Goal: Information Seeking & Learning: Compare options

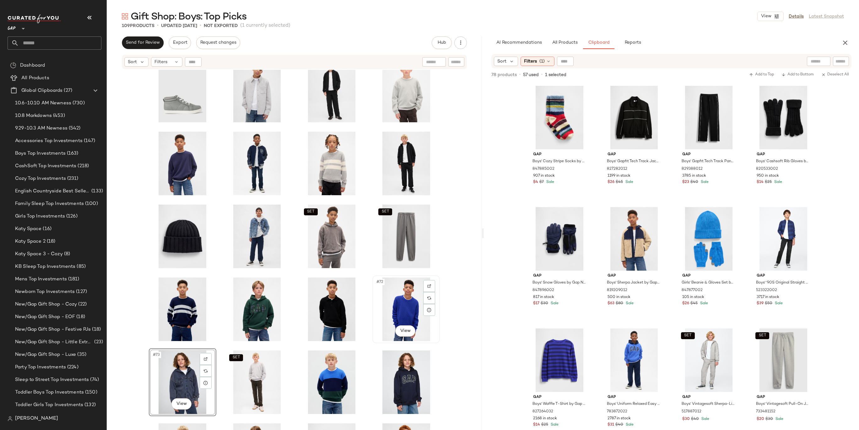
scroll to position [1102, 0]
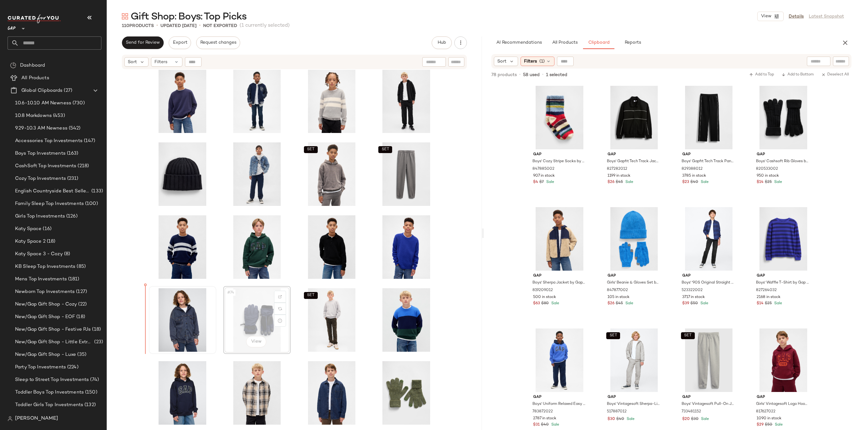
drag, startPoint x: 254, startPoint y: 318, endPoint x: 159, endPoint y: 317, distance: 94.5
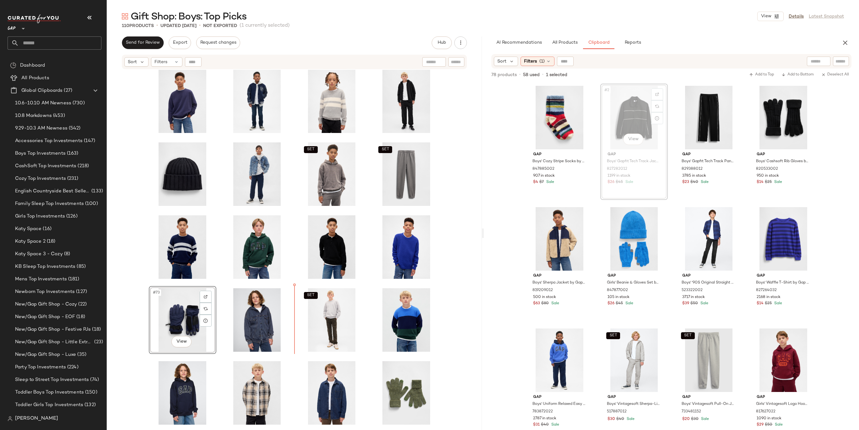
drag, startPoint x: 619, startPoint y: 120, endPoint x: 615, endPoint y: 122, distance: 4.4
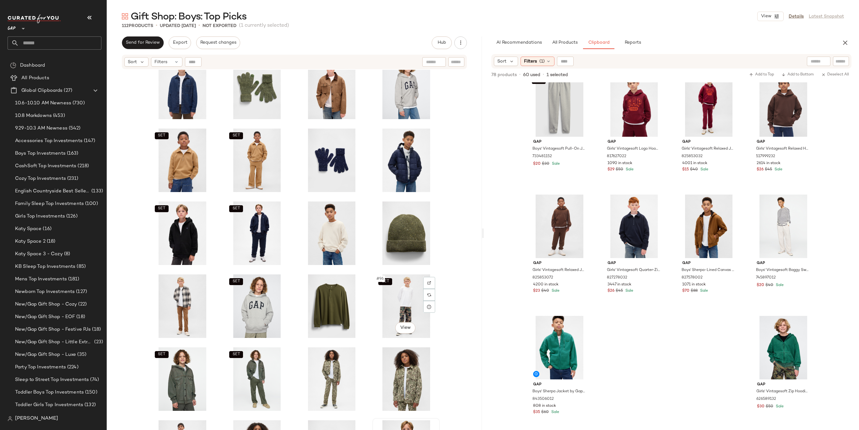
scroll to position [1468, 0]
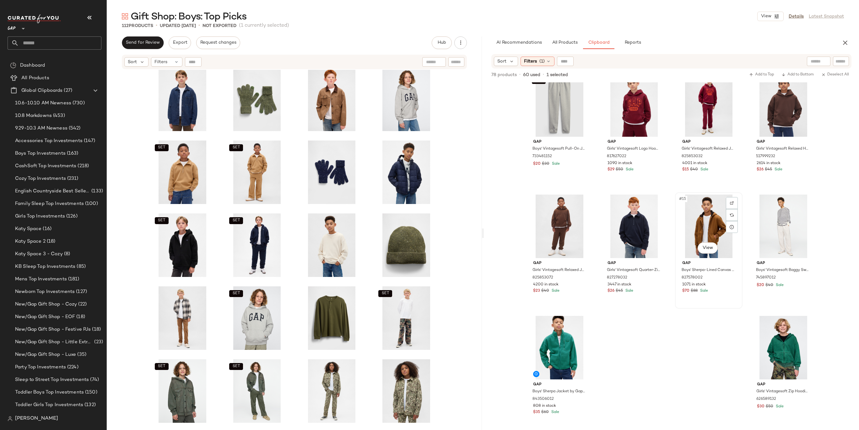
click at [704, 221] on div "#15 View" at bounding box center [708, 225] width 63 height 63
click at [612, 212] on div "#14 View" at bounding box center [634, 225] width 63 height 63
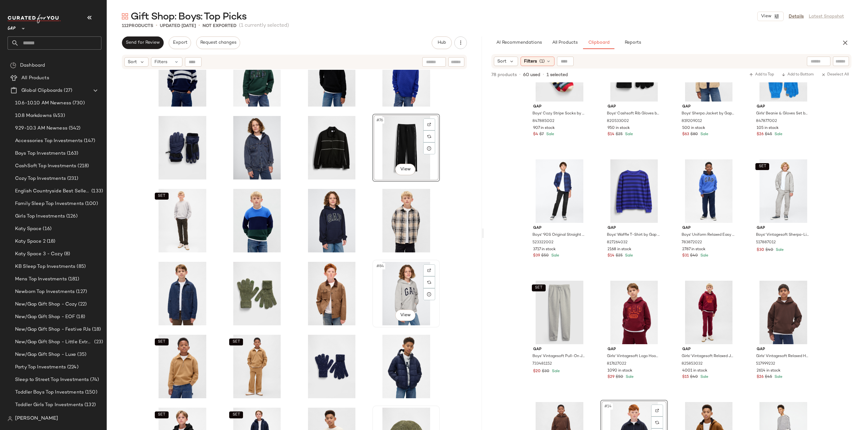
scroll to position [1205, 0]
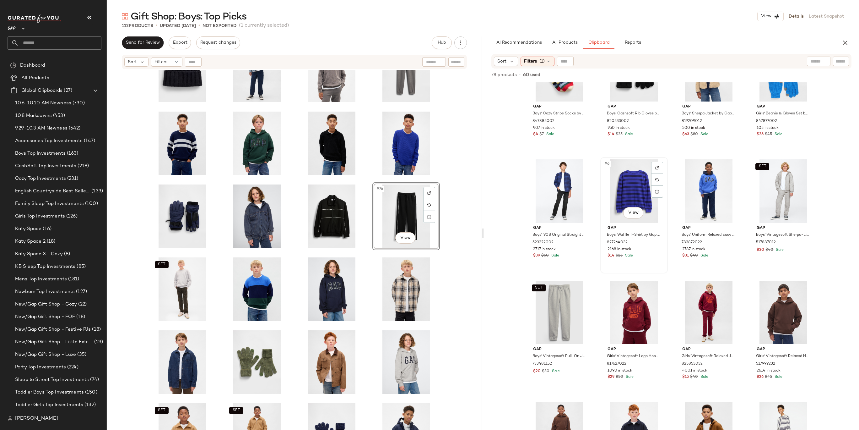
click at [613, 183] on div "#6 View" at bounding box center [634, 190] width 63 height 63
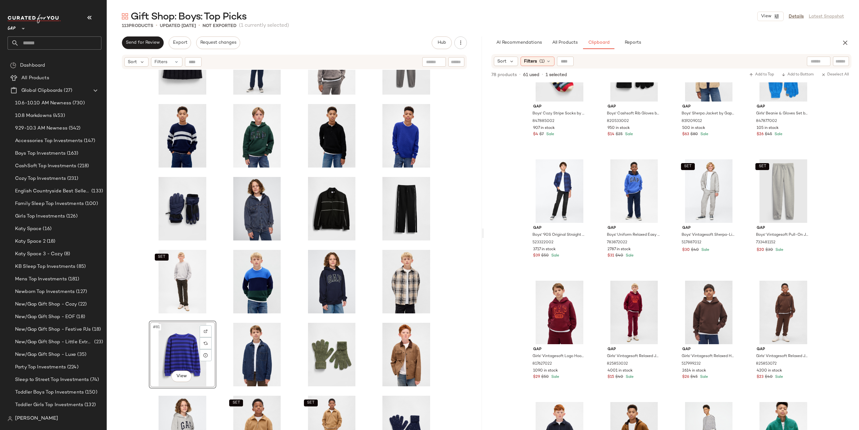
scroll to position [1245, 0]
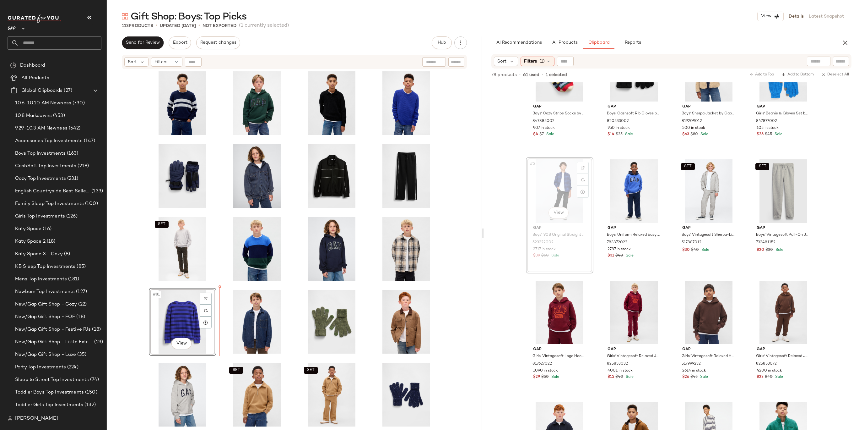
drag, startPoint x: 544, startPoint y: 195, endPoint x: 540, endPoint y: 195, distance: 4.1
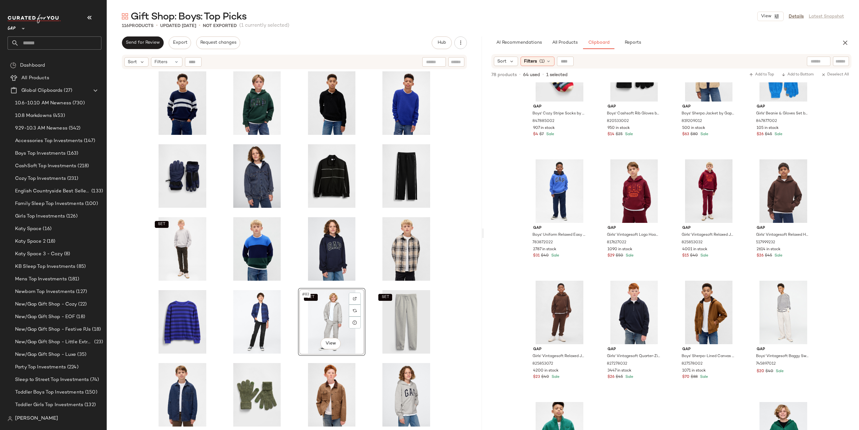
click at [439, 287] on div "SET SET SET SET #83 View SET SET SET SET SET" at bounding box center [294, 258] width 375 height 376
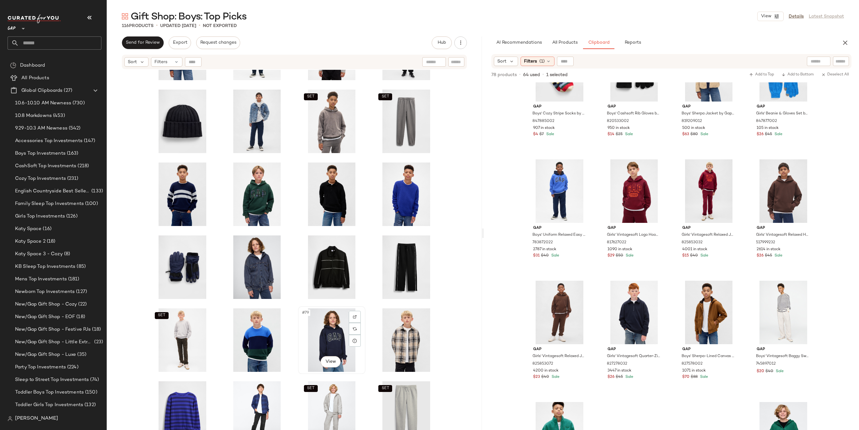
scroll to position [1171, 0]
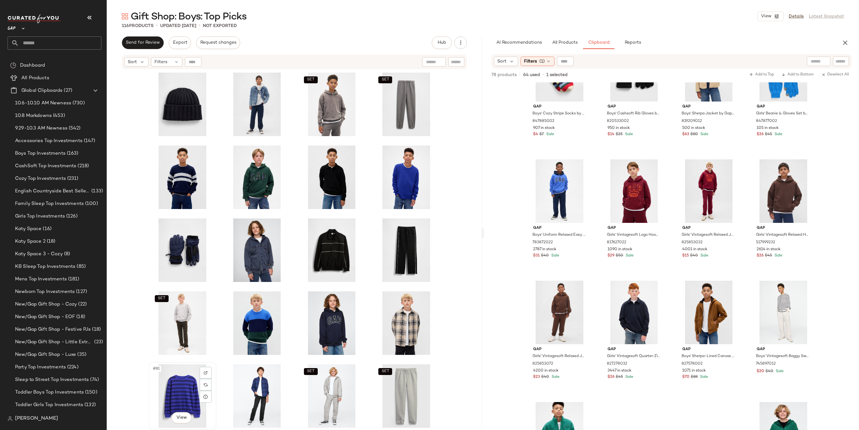
click at [184, 390] on div "#81 View" at bounding box center [182, 395] width 63 height 63
click at [412, 384] on div "SET #84 View" at bounding box center [406, 395] width 63 height 63
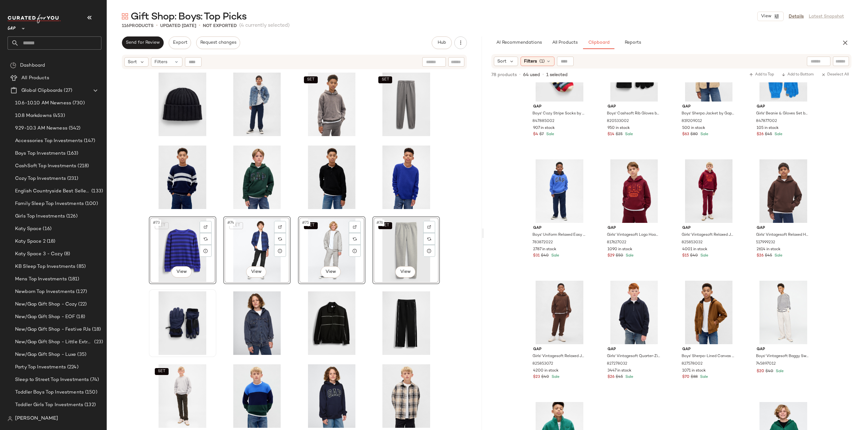
click at [458, 224] on div "SET SET SET #73 View SET #74 View SET #75 View SET #76 View SET SET SET" at bounding box center [294, 258] width 375 height 376
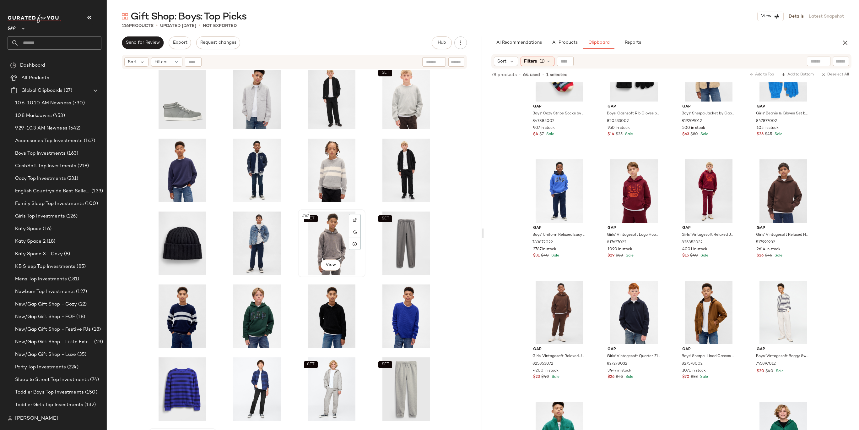
scroll to position [1101, 0]
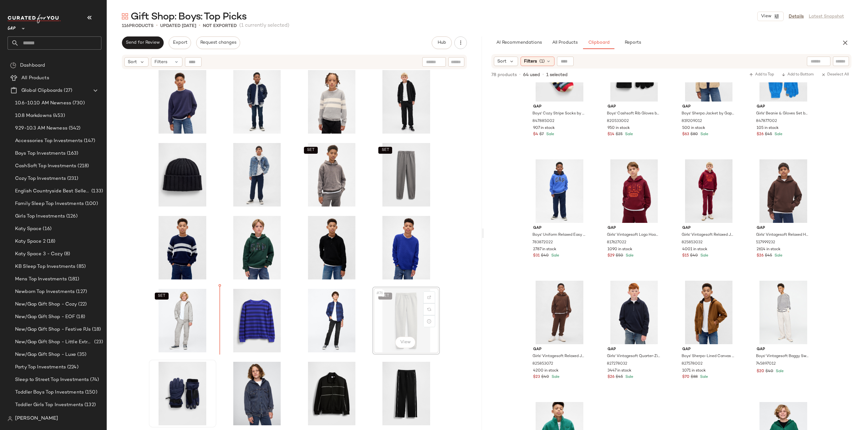
drag, startPoint x: 404, startPoint y: 317, endPoint x: 399, endPoint y: 317, distance: 4.7
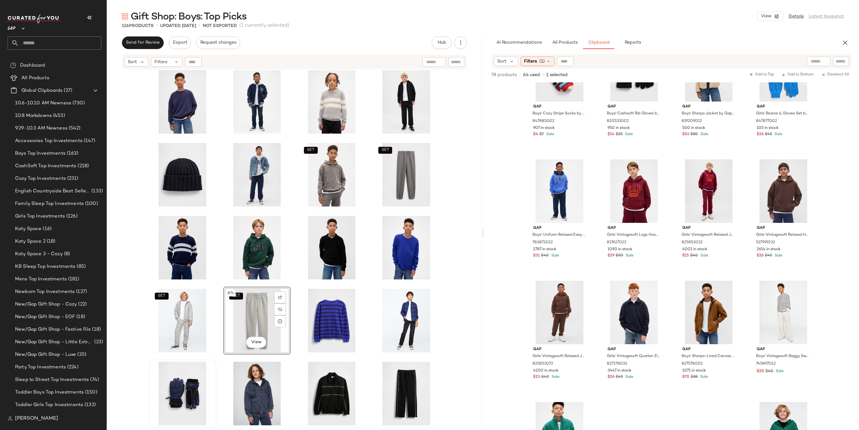
click at [464, 300] on div "SET SET SET SET SET #74 View SET" at bounding box center [294, 258] width 375 height 376
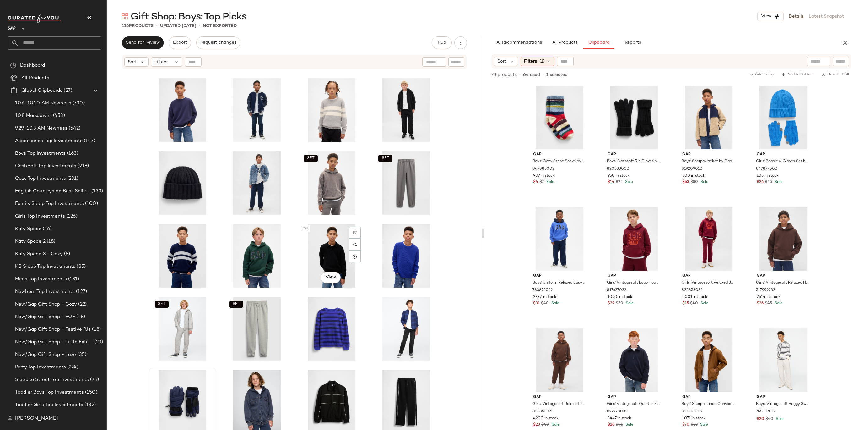
scroll to position [1095, 0]
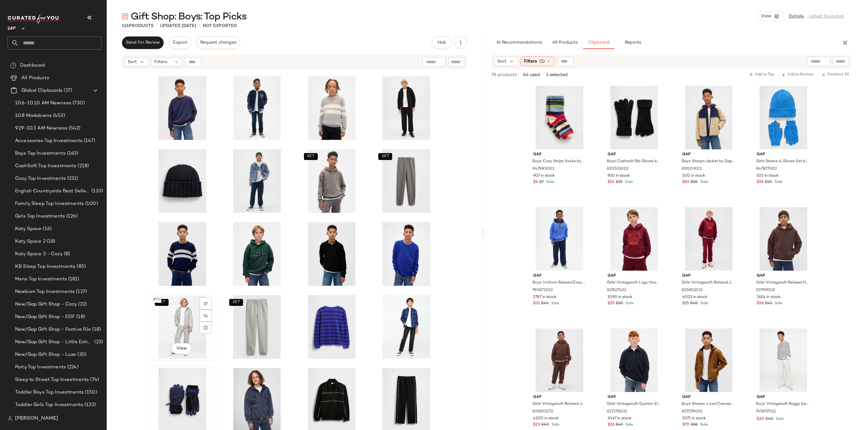
click at [171, 323] on div "SET #73 View" at bounding box center [182, 326] width 63 height 63
click at [387, 330] on div "#76 View" at bounding box center [406, 326] width 63 height 63
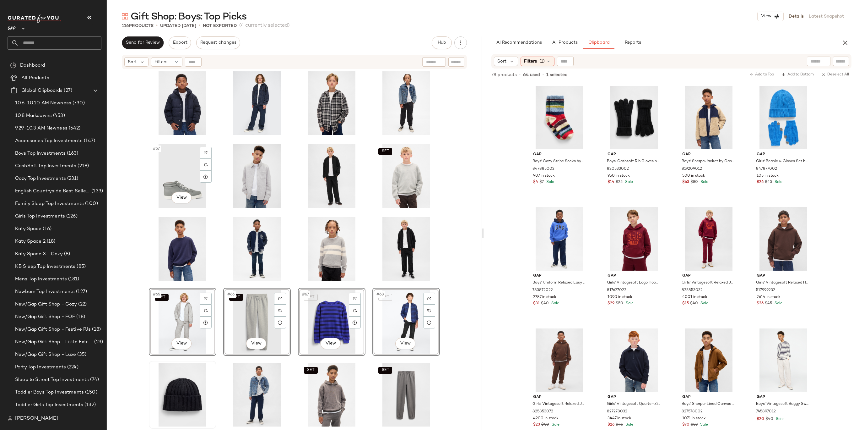
scroll to position [945, 0]
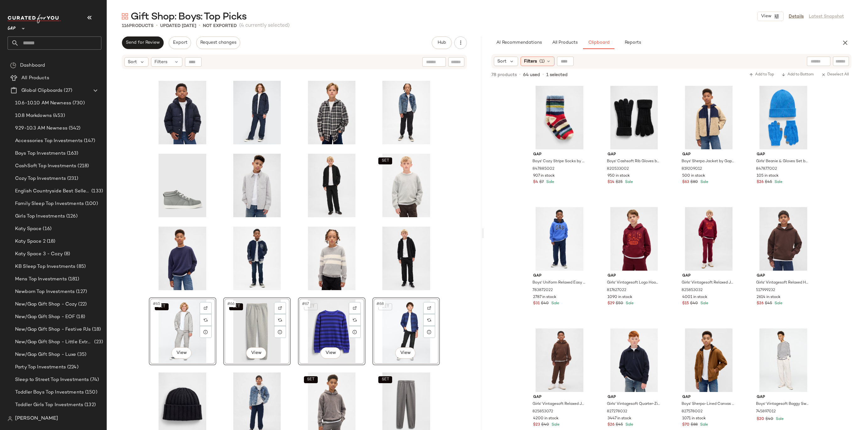
click at [440, 243] on div "SET SET #65 View SET #66 View SET #67 View SET #68 View SET SET SET" at bounding box center [294, 258] width 375 height 376
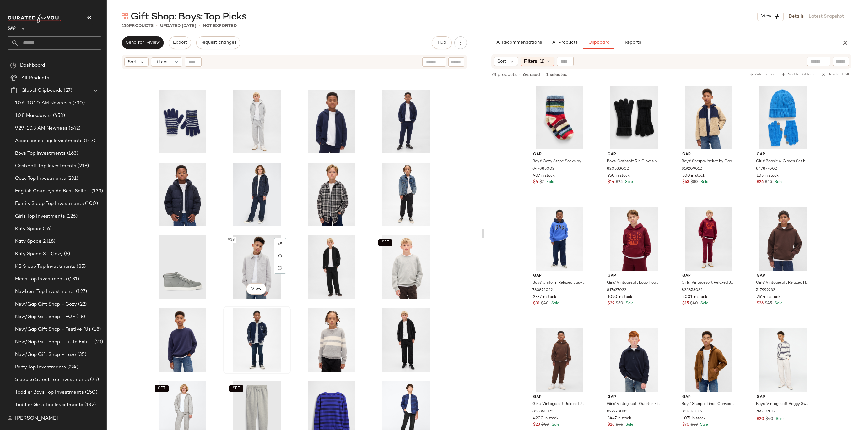
scroll to position [845, 0]
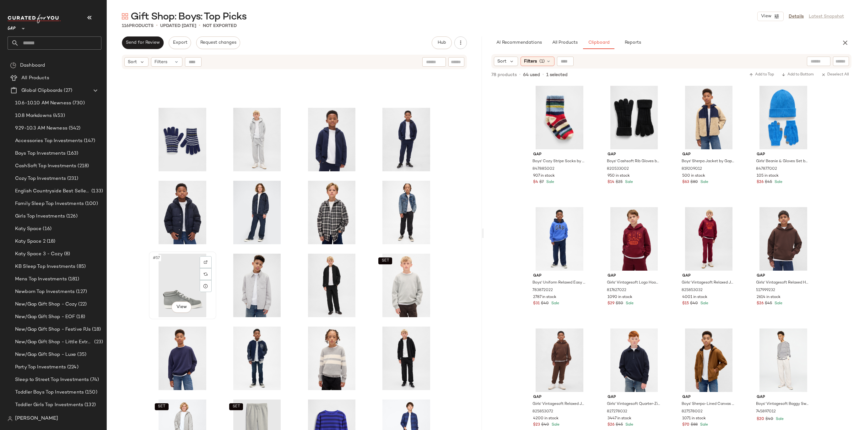
click at [168, 273] on div "#57 View" at bounding box center [182, 284] width 63 height 63
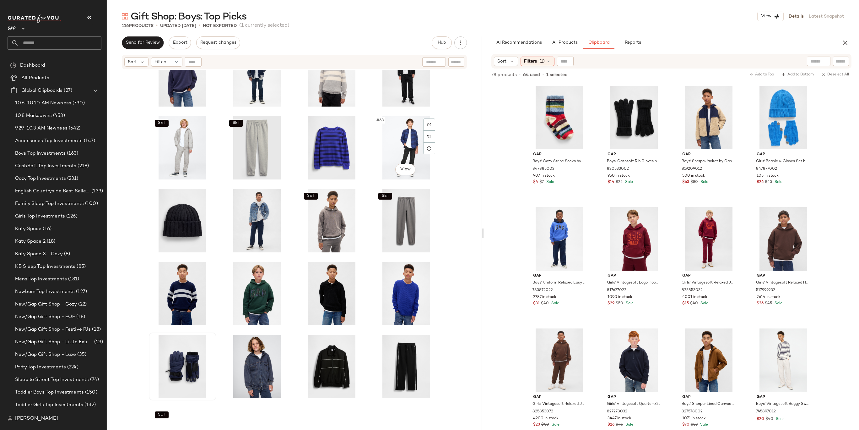
scroll to position [1204, 0]
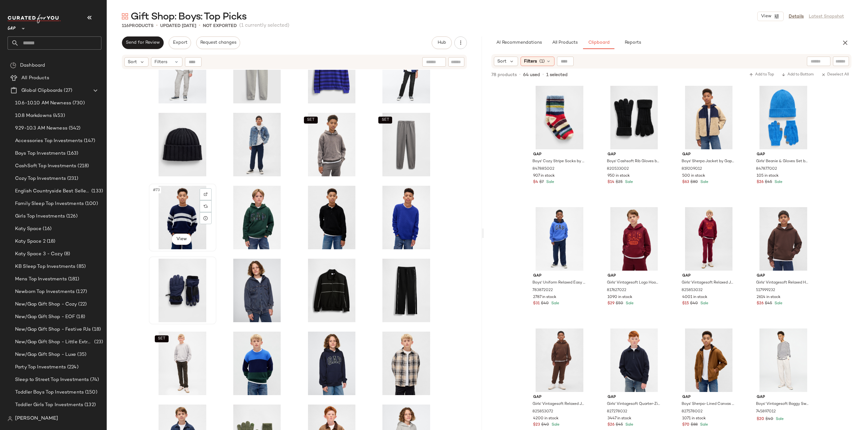
click at [179, 209] on div "#73 View" at bounding box center [182, 217] width 63 height 63
click at [197, 290] on div "#77 View" at bounding box center [182, 289] width 63 height 63
click at [398, 280] on div "#80 View" at bounding box center [406, 289] width 63 height 63
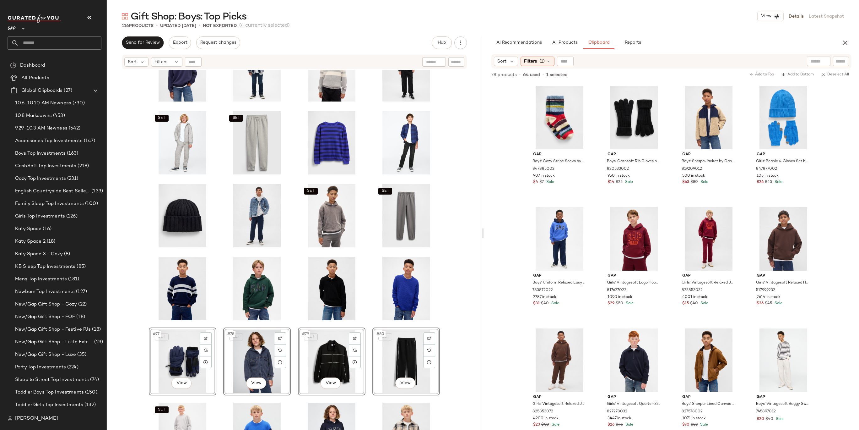
scroll to position [1061, 0]
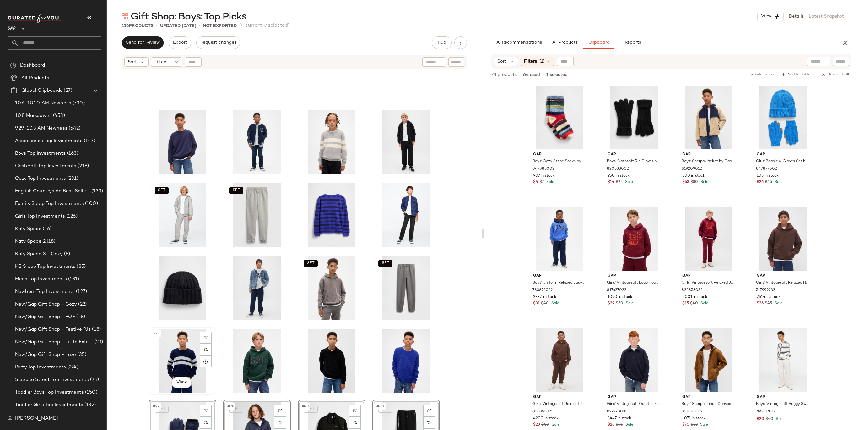
click at [181, 354] on div "#73 View" at bounding box center [182, 360] width 63 height 63
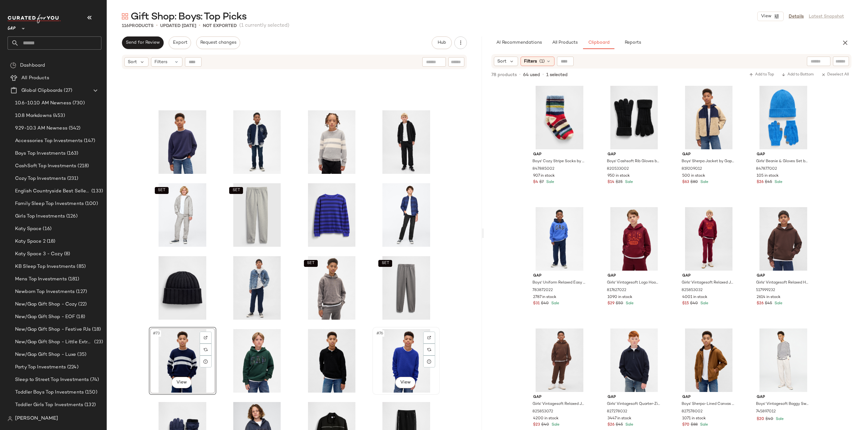
click at [391, 342] on div "#76 View" at bounding box center [406, 360] width 63 height 63
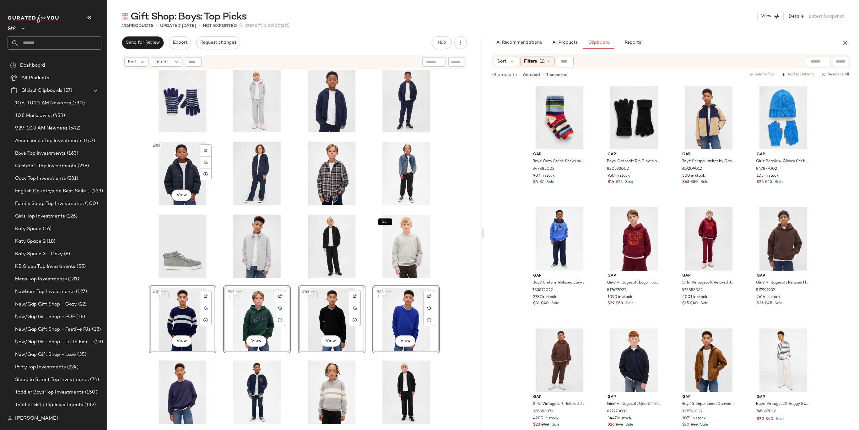
scroll to position [879, 0]
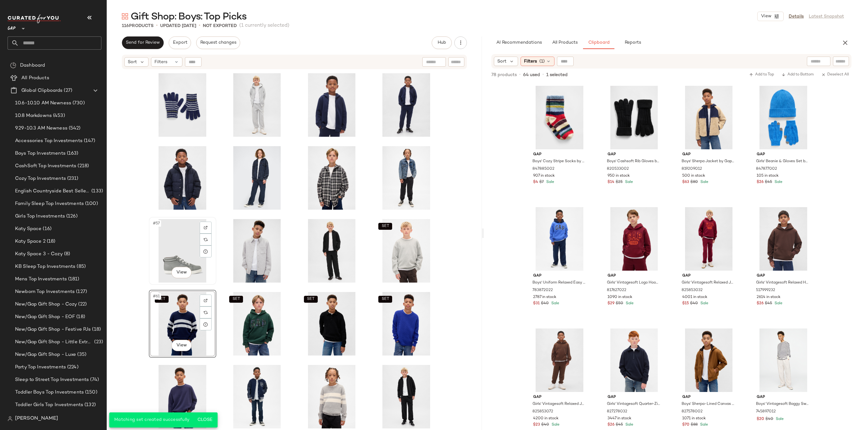
click at [180, 246] on div "#57 View" at bounding box center [182, 250] width 63 height 63
click at [442, 234] on div "#57 View SET SET SET SET SET SET SET SET SET" at bounding box center [294, 258] width 375 height 376
click at [176, 308] on div "SET #61 View" at bounding box center [182, 323] width 63 height 63
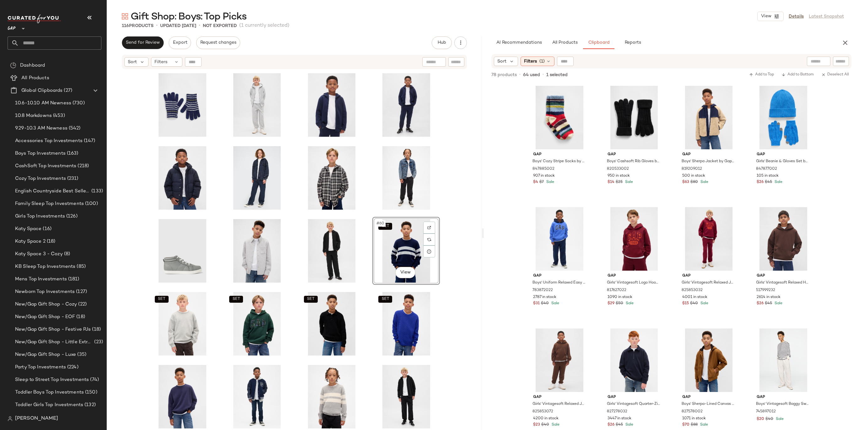
click at [455, 229] on div "SET #60 View SET SET SET SET SET SET SET SET" at bounding box center [294, 258] width 375 height 376
click at [241, 331] on div "SET #62 View" at bounding box center [256, 323] width 63 height 63
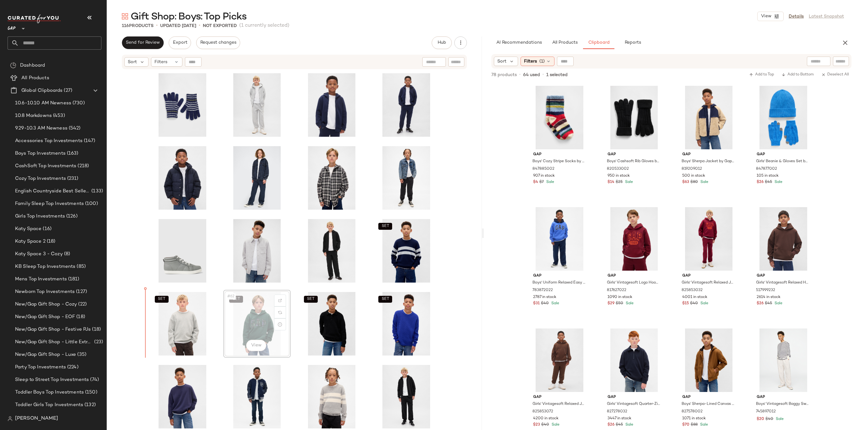
drag, startPoint x: 252, startPoint y: 316, endPoint x: 139, endPoint y: 315, distance: 112.4
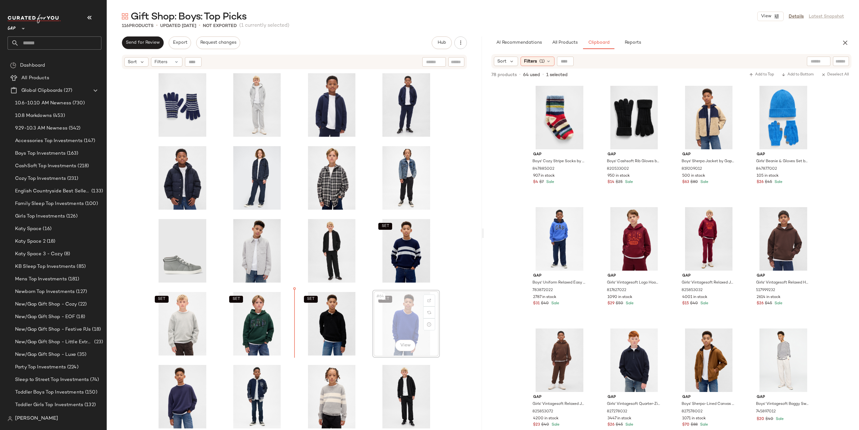
drag, startPoint x: 400, startPoint y: 319, endPoint x: 293, endPoint y: 318, distance: 106.5
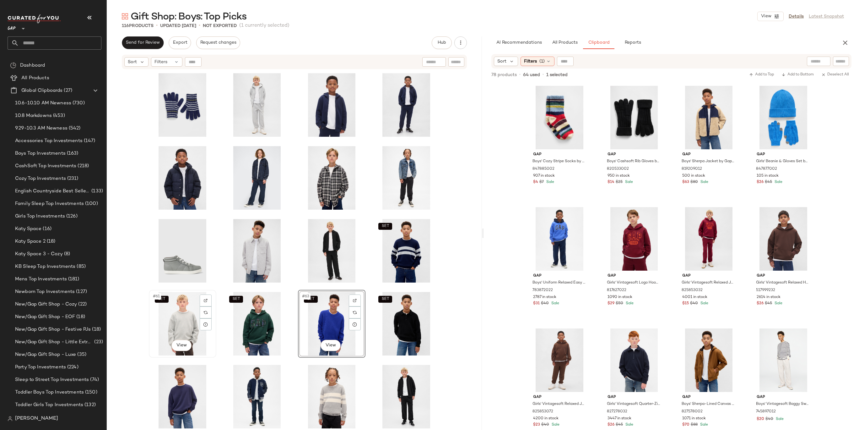
click at [180, 315] on div "SET #61 View" at bounding box center [182, 323] width 63 height 63
click at [400, 326] on div "SET #64 View" at bounding box center [406, 323] width 63 height 63
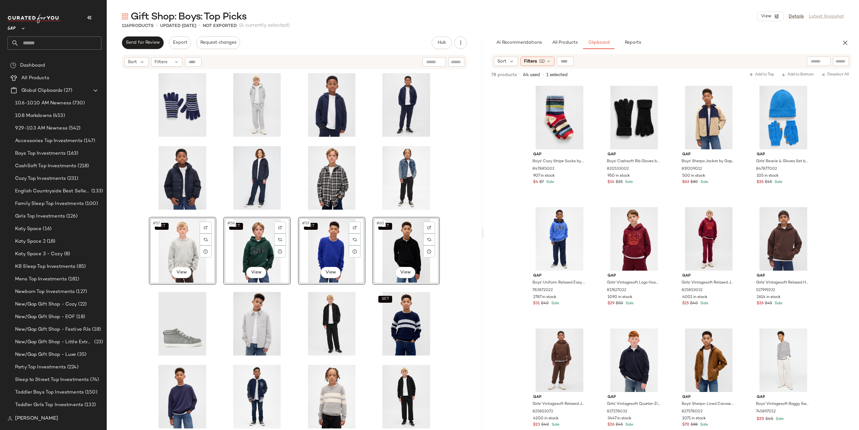
click at [446, 234] on div "SET #57 View SET #58 View SET #59 View SET #60 View SET SET SET SET SET" at bounding box center [294, 258] width 375 height 376
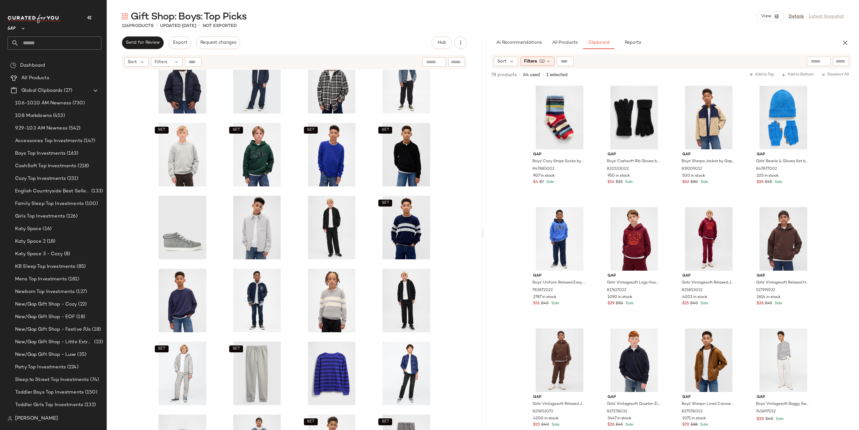
scroll to position [951, 0]
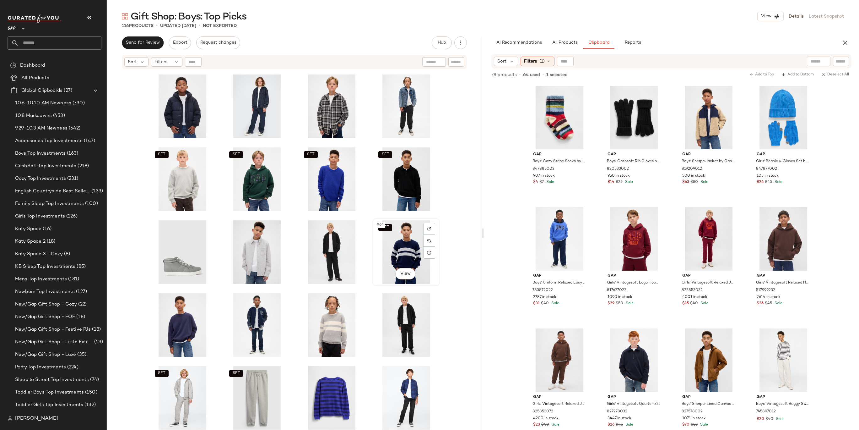
click at [393, 243] on div "SET #64 View" at bounding box center [406, 251] width 63 height 63
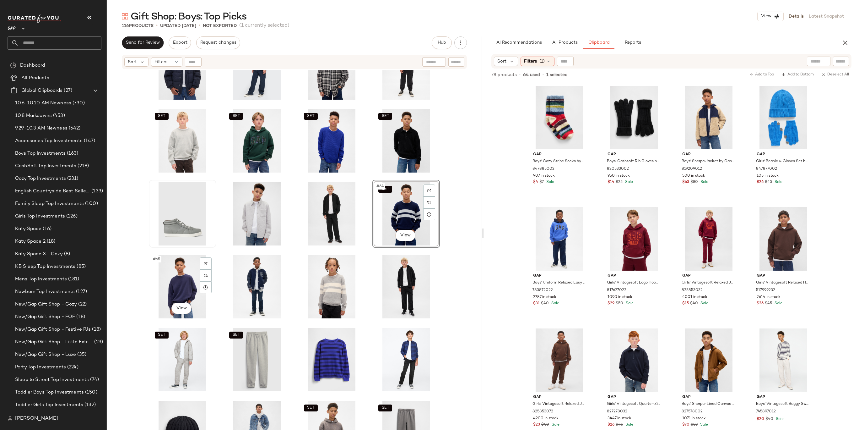
scroll to position [952, 0]
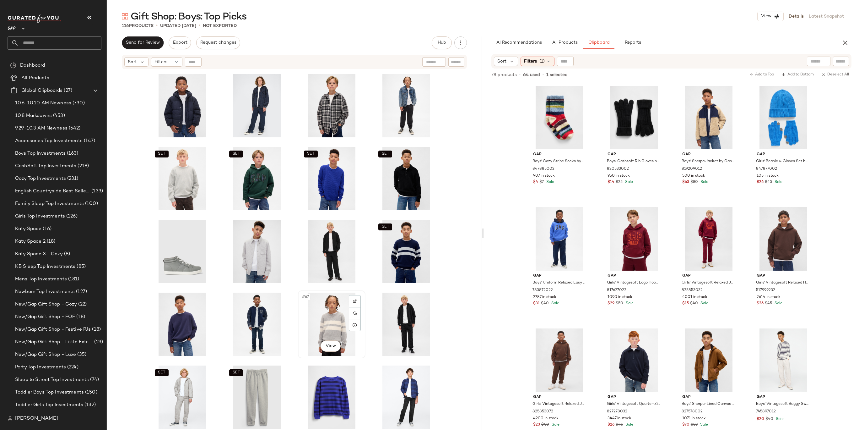
click at [319, 318] on div "#67 View" at bounding box center [331, 323] width 63 height 63
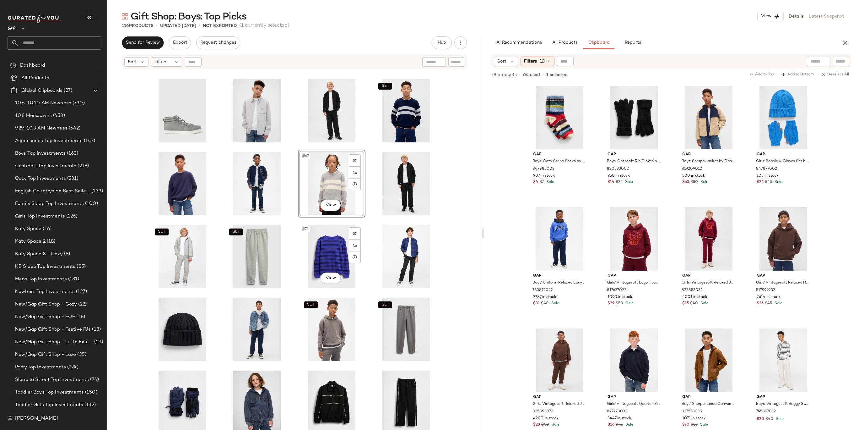
scroll to position [1093, 0]
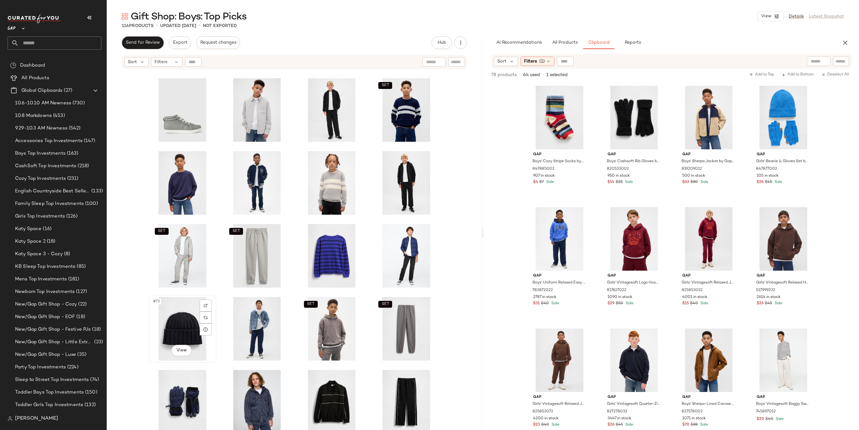
click at [193, 321] on div "#73 View" at bounding box center [182, 328] width 63 height 63
click at [401, 312] on div "SET #76 View" at bounding box center [406, 328] width 63 height 63
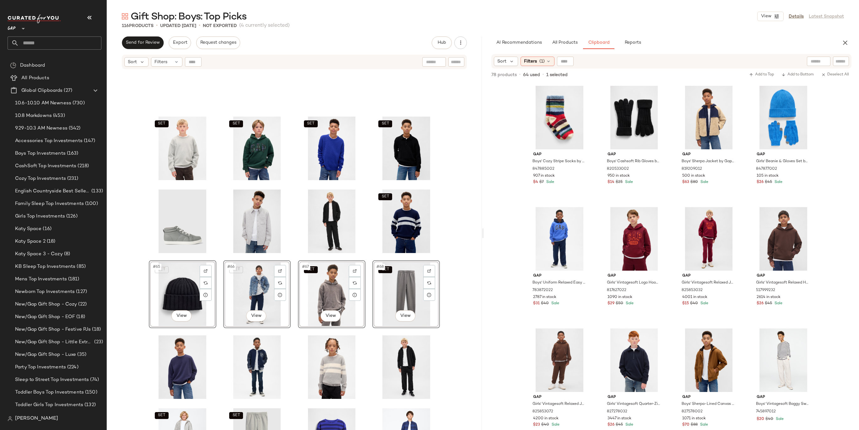
scroll to position [959, 0]
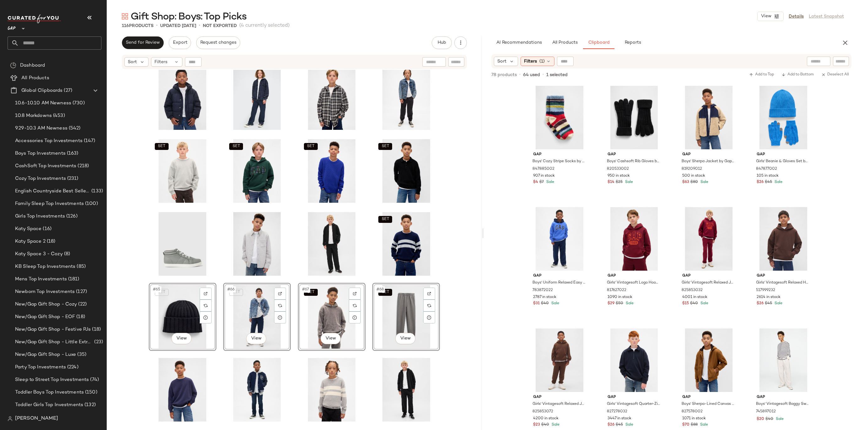
click at [457, 202] on div "SET SET SET SET SET SET #65 View SET #66 View SET #67 View SET #68 View SET SET…" at bounding box center [294, 258] width 375 height 376
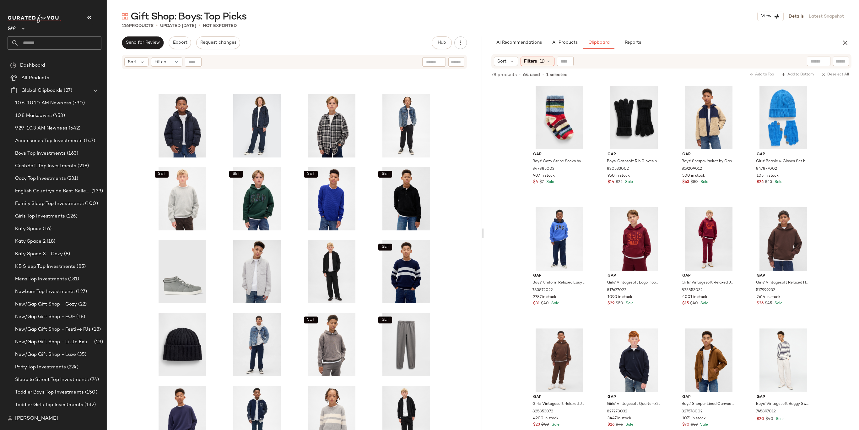
scroll to position [925, 0]
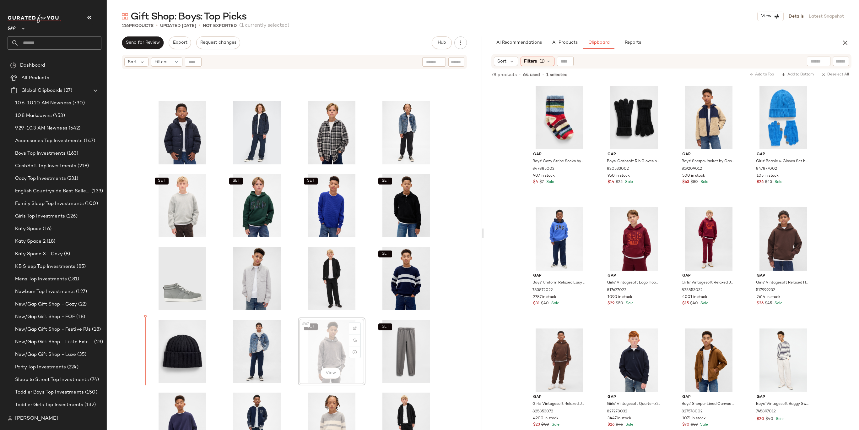
drag, startPoint x: 324, startPoint y: 347, endPoint x: 318, endPoint y: 347, distance: 6.6
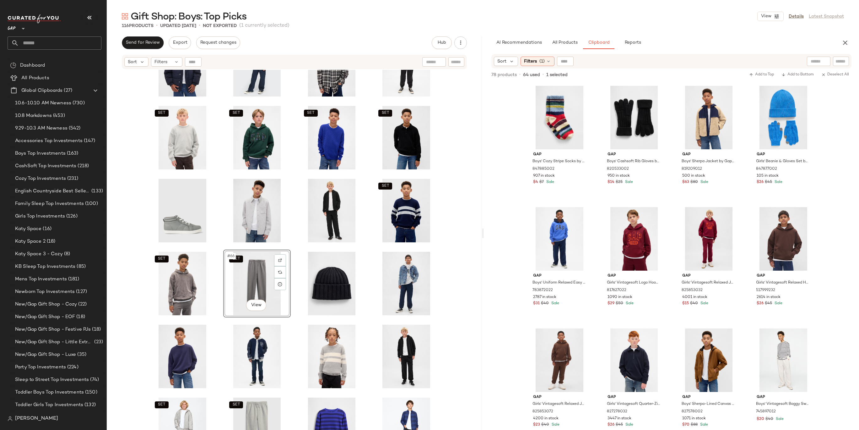
scroll to position [1043, 0]
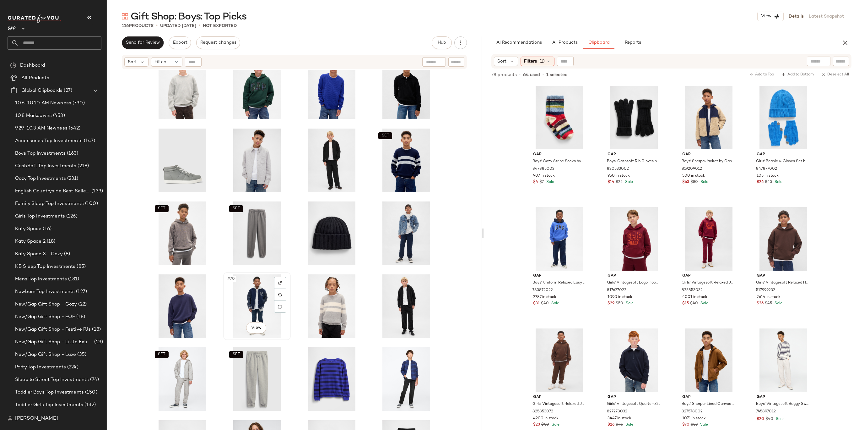
click at [249, 300] on div "#70 View" at bounding box center [256, 305] width 63 height 63
drag, startPoint x: 249, startPoint y: 299, endPoint x: 244, endPoint y: 299, distance: 5.7
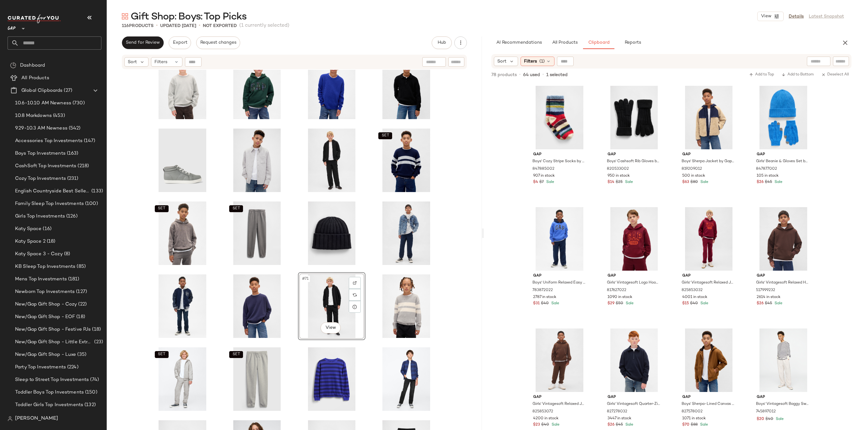
click at [446, 284] on div "SET SET SET SET SET SET SET #71 View SET SET SET" at bounding box center [294, 258] width 375 height 376
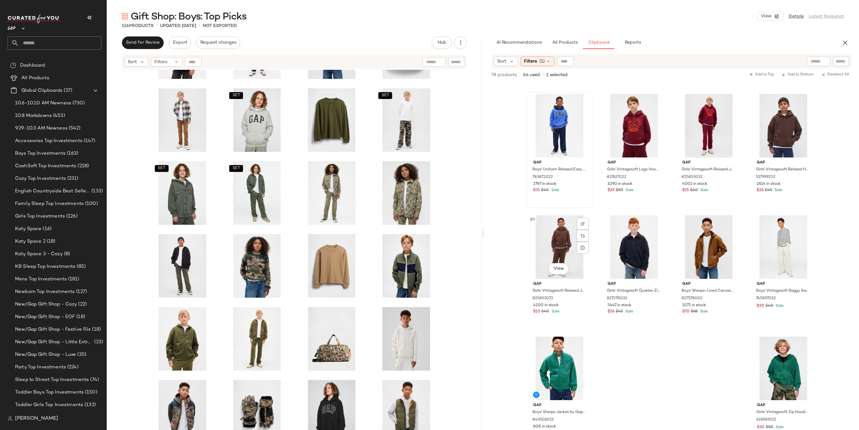
scroll to position [134, 0]
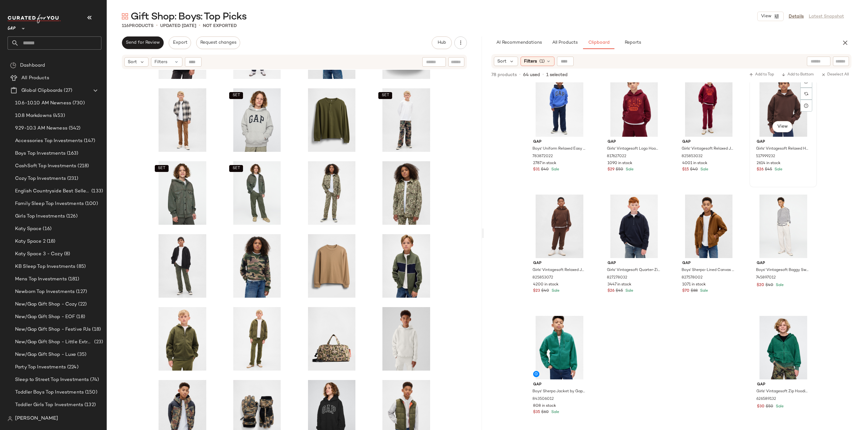
click at [780, 107] on div "#8 View" at bounding box center [783, 104] width 63 height 63
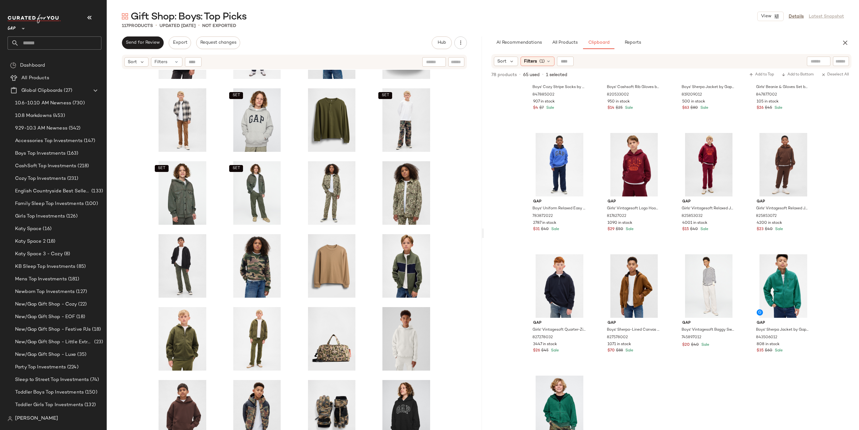
scroll to position [1811, 0]
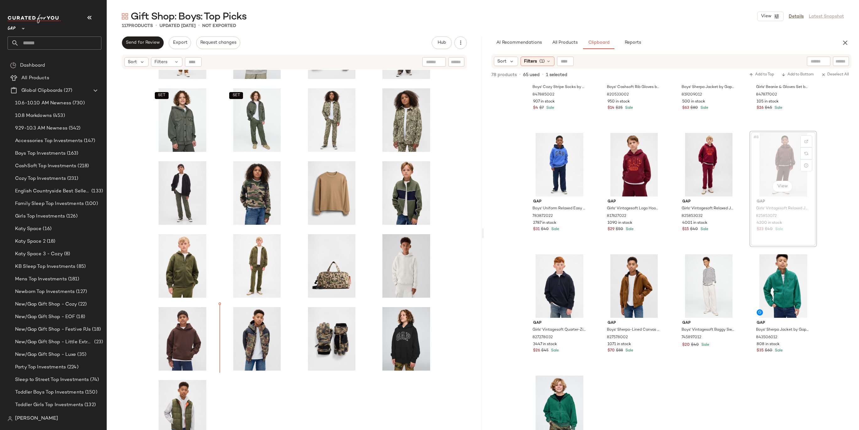
drag, startPoint x: 774, startPoint y: 170, endPoint x: 771, endPoint y: 170, distance: 3.8
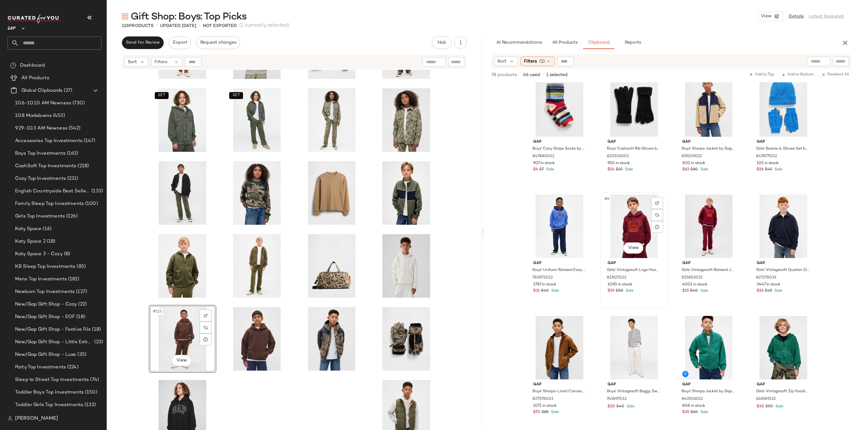
scroll to position [0, 0]
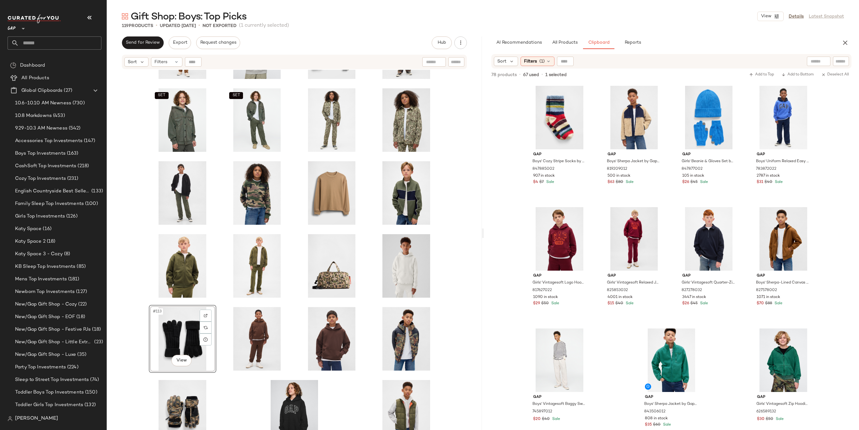
click at [594, 52] on div "AI Recommendations All Products Clipboard Reports Sort Filters (4) Reset Filter…" at bounding box center [671, 232] width 375 height 393
click at [577, 40] on span "All Products" at bounding box center [565, 42] width 26 height 5
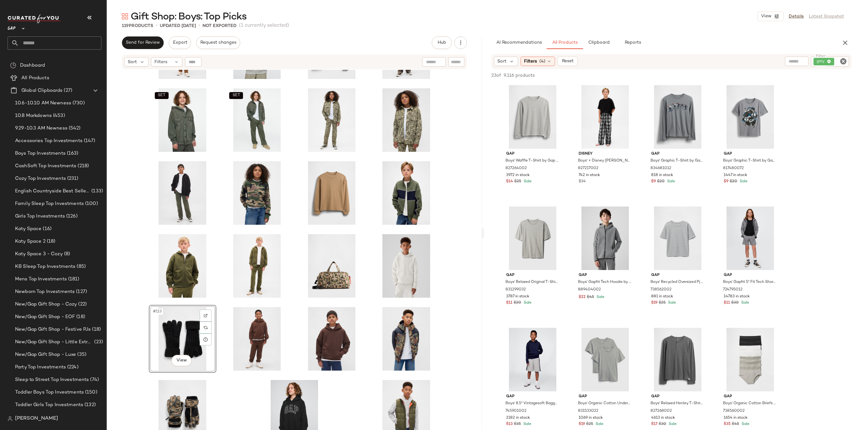
click at [842, 63] on icon "Clear Filter" at bounding box center [844, 61] width 8 height 8
type input "*****"
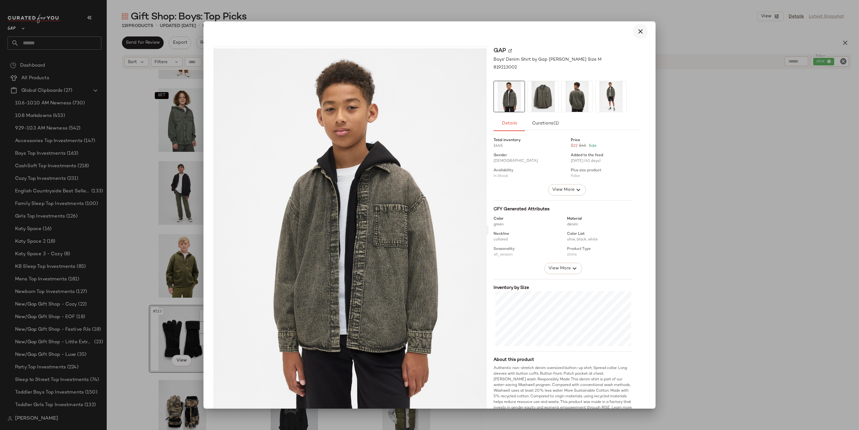
click at [642, 25] on button "button" at bounding box center [640, 31] width 15 height 15
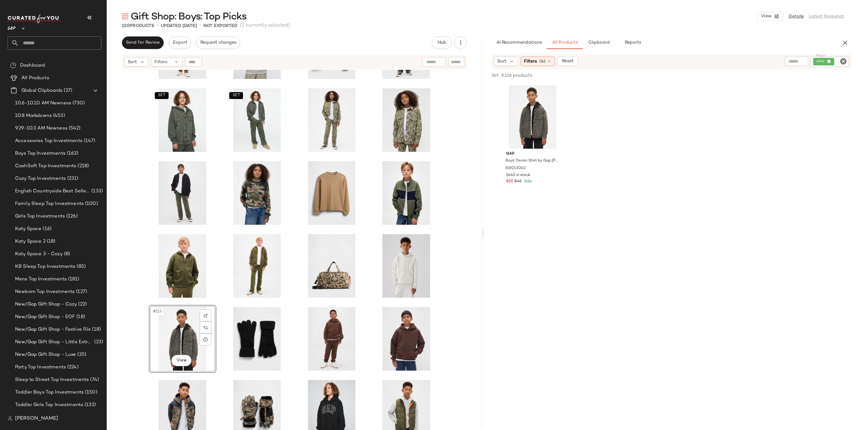
click at [474, 315] on div "SET SET SET SET #113 View" at bounding box center [294, 258] width 375 height 376
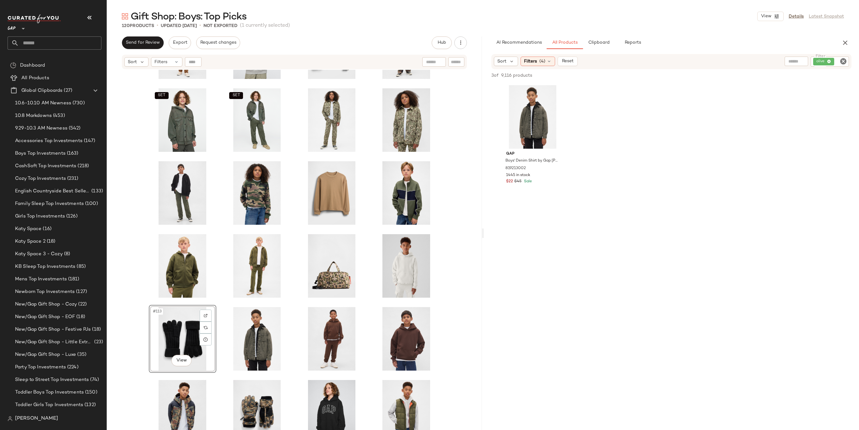
click at [473, 324] on div "SET SET SET SET #113 View" at bounding box center [294, 258] width 375 height 376
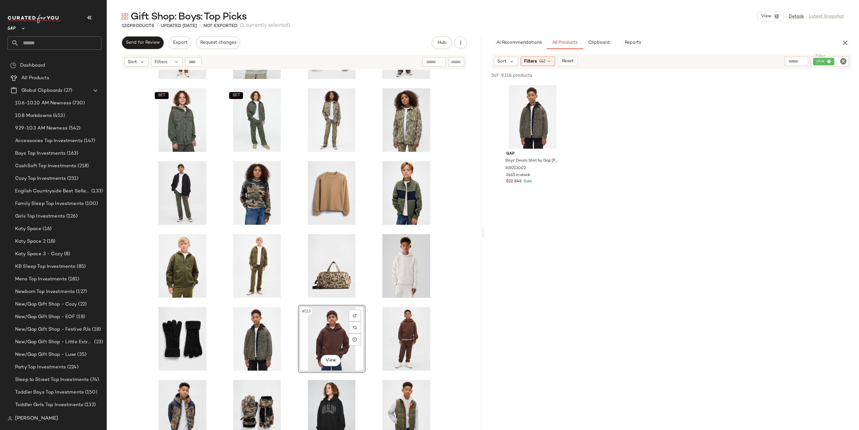
click at [445, 377] on div "SET SET SET SET #115 View" at bounding box center [294, 258] width 375 height 376
click at [450, 334] on div "SET SET SET SET #119 View" at bounding box center [294, 258] width 375 height 376
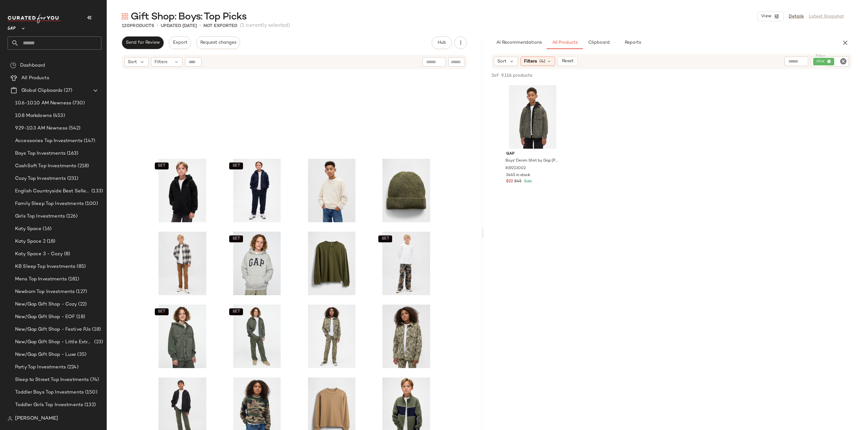
scroll to position [1811, 0]
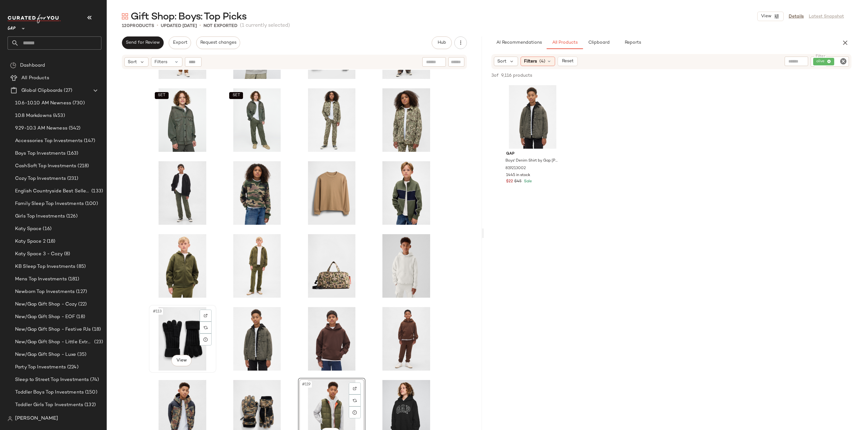
click at [173, 329] on div "#113 View" at bounding box center [182, 338] width 63 height 63
click at [399, 330] on div "#116 View" at bounding box center [406, 338] width 63 height 63
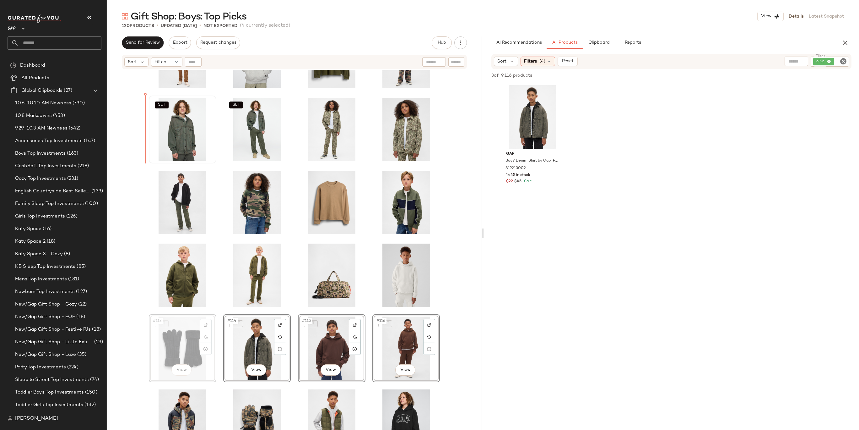
drag, startPoint x: 187, startPoint y: 330, endPoint x: 160, endPoint y: 120, distance: 211.5
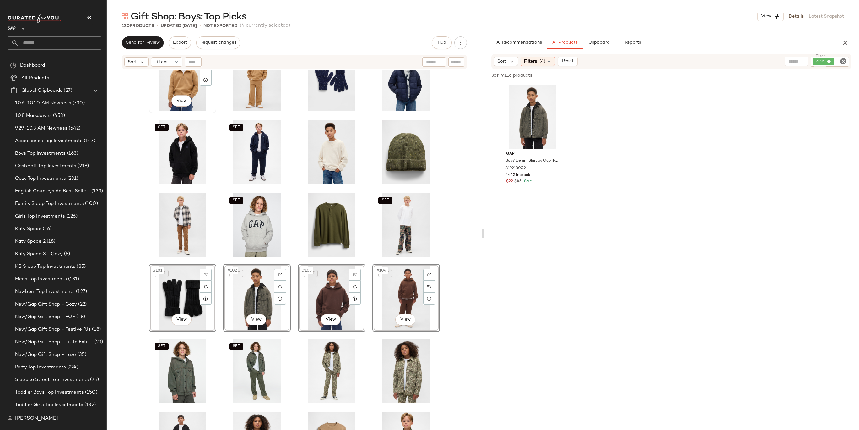
scroll to position [1584, 0]
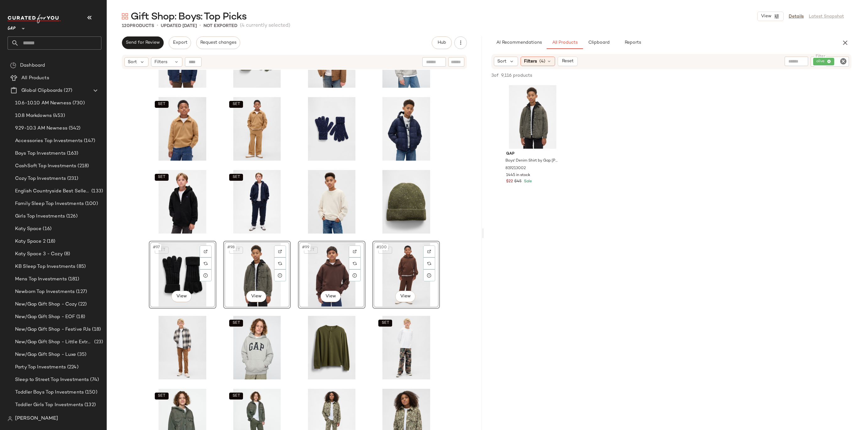
click at [450, 269] on div "SET SET SET SET SET #97 View SET #98 View SET #99 View SET #100 View SET SET SE…" at bounding box center [294, 258] width 375 height 376
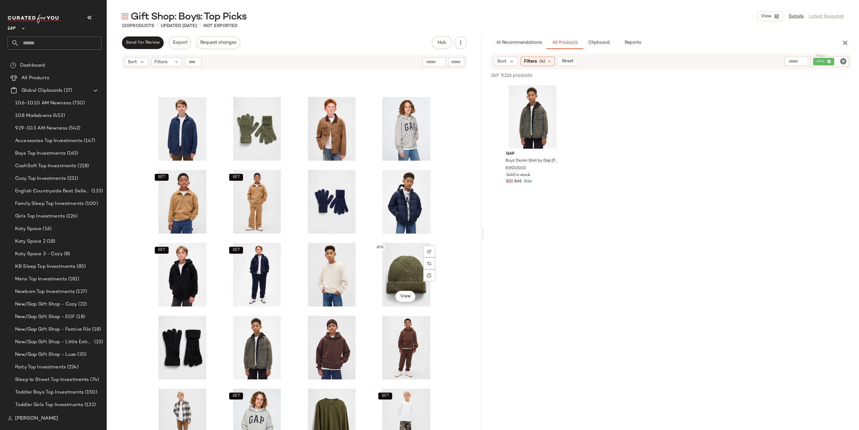
scroll to position [1686, 0]
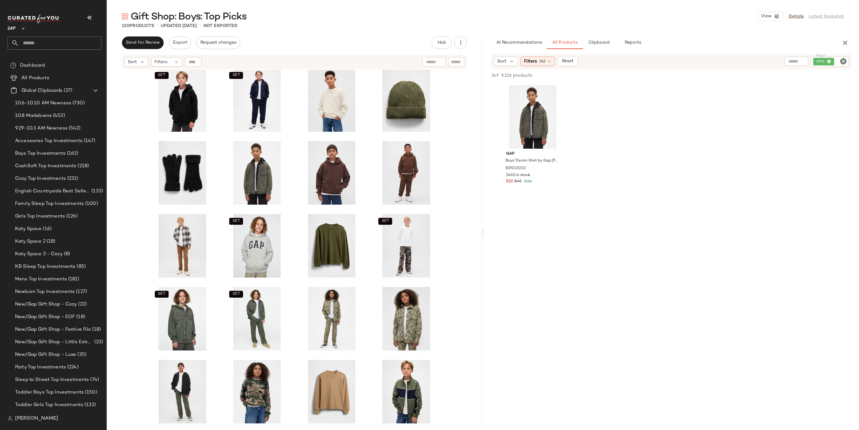
click at [838, 62] on input "Filter" at bounding box center [841, 61] width 11 height 7
click at [845, 62] on icon "Clear Filter" at bounding box center [844, 61] width 8 height 8
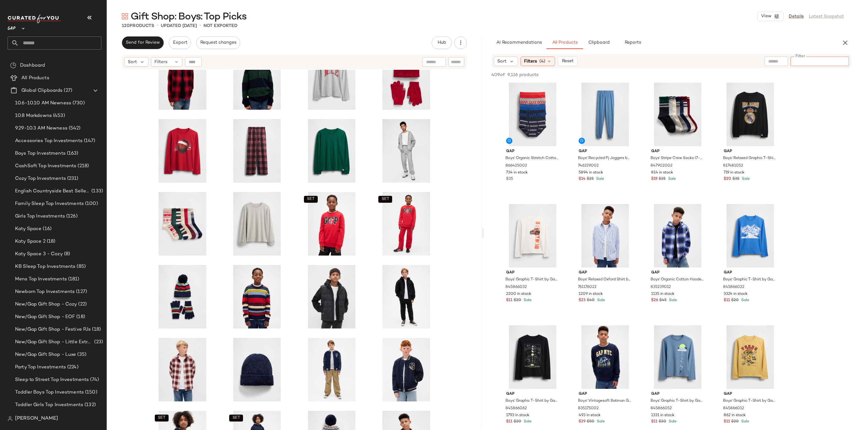
scroll to position [270, 0]
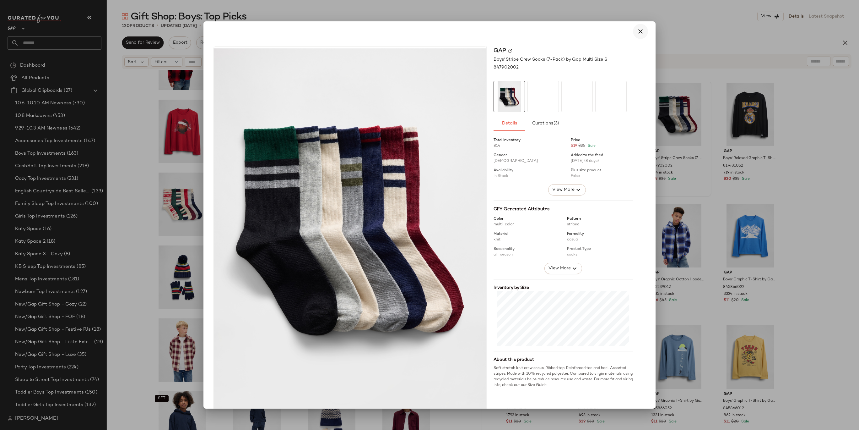
click at [635, 27] on button "button" at bounding box center [640, 31] width 15 height 15
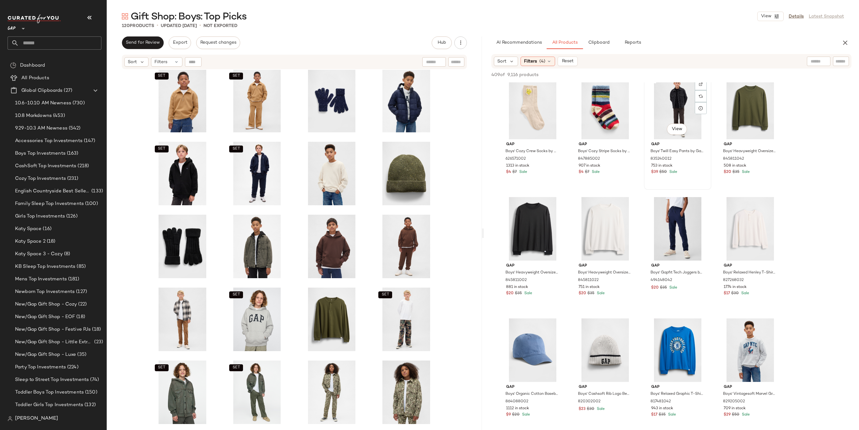
scroll to position [705, 0]
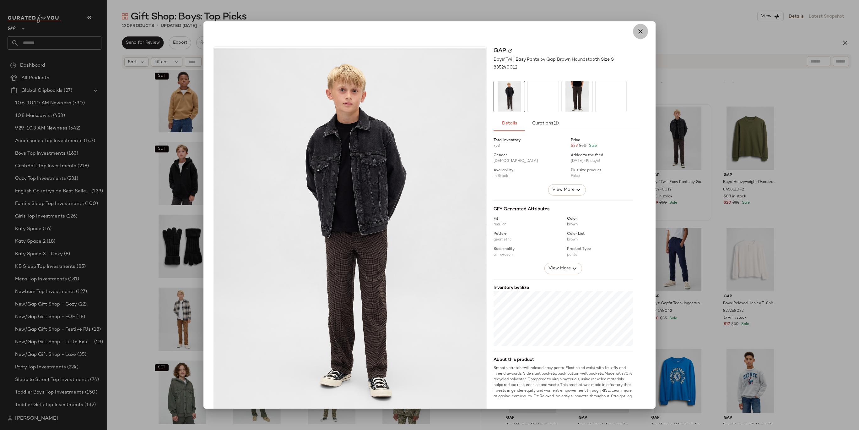
click at [640, 28] on icon "button" at bounding box center [641, 32] width 8 height 8
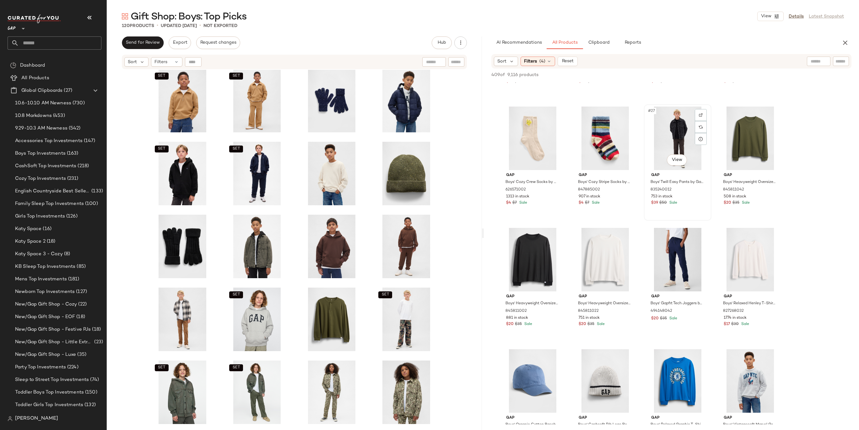
click at [676, 127] on div "#27 View" at bounding box center [677, 137] width 63 height 63
drag, startPoint x: 684, startPoint y: 117, endPoint x: 249, endPoint y: 250, distance: 454.3
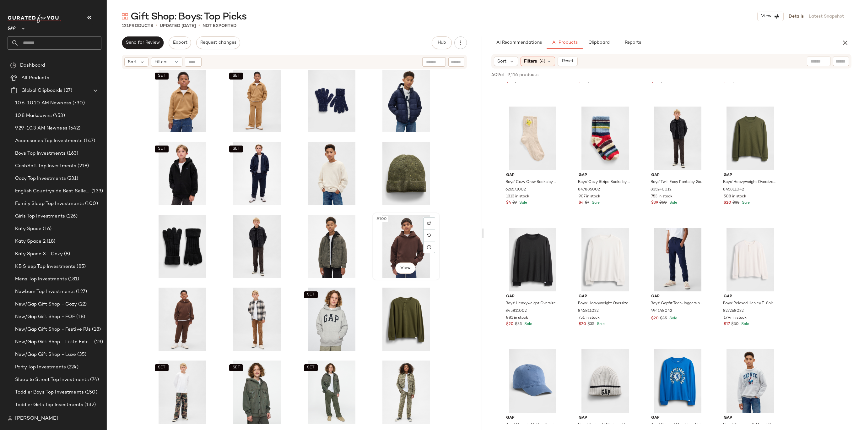
click at [382, 233] on div "#100 View" at bounding box center [406, 245] width 63 height 63
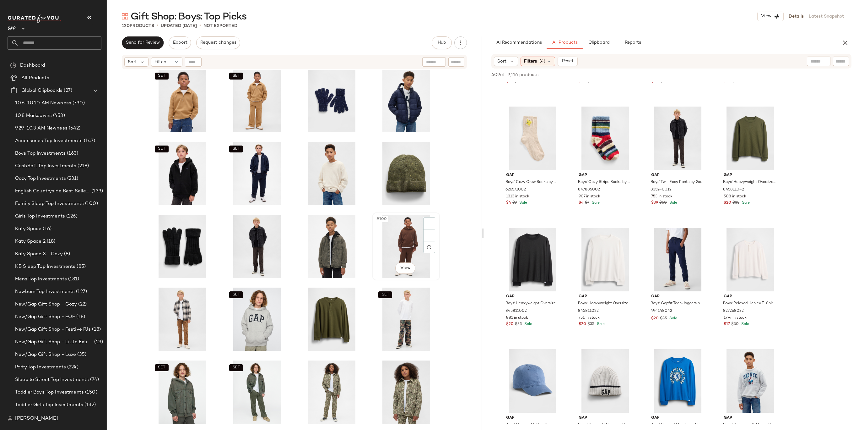
click at [410, 229] on div "#100 View" at bounding box center [406, 245] width 63 height 63
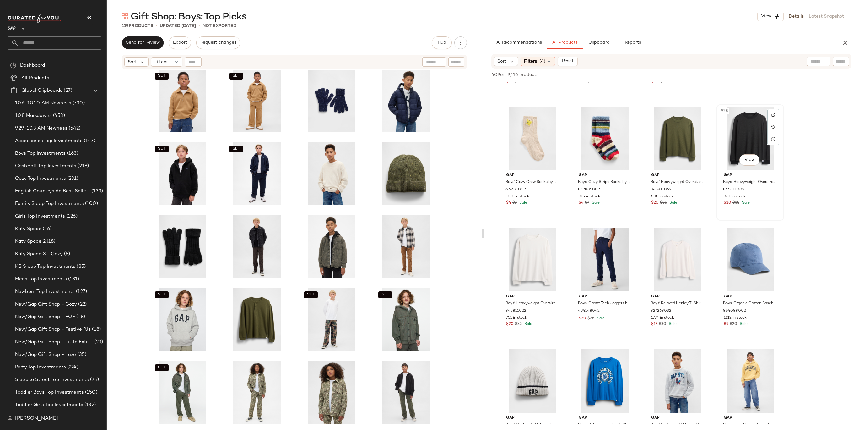
click at [755, 124] on div "#28 View" at bounding box center [750, 137] width 63 height 63
drag, startPoint x: 743, startPoint y: 128, endPoint x: 739, endPoint y: 128, distance: 3.8
click at [743, 128] on div "#28 View" at bounding box center [750, 137] width 63 height 63
drag, startPoint x: 685, startPoint y: 132, endPoint x: 304, endPoint y: 254, distance: 400.8
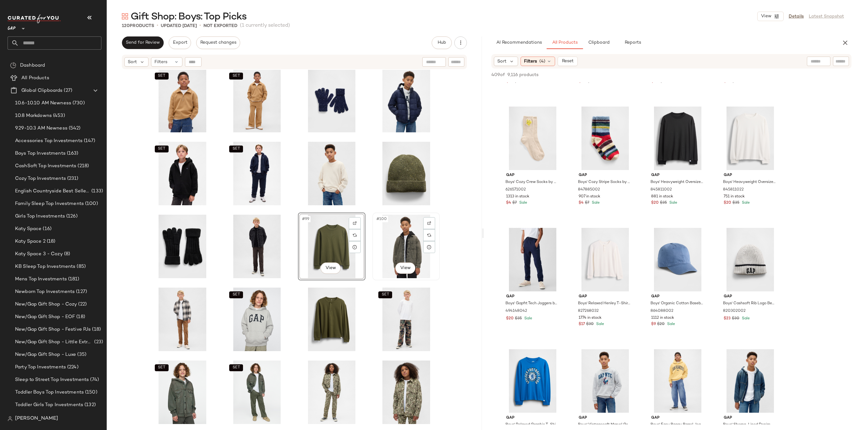
click at [395, 255] on div "#100 View" at bounding box center [406, 245] width 63 height 63
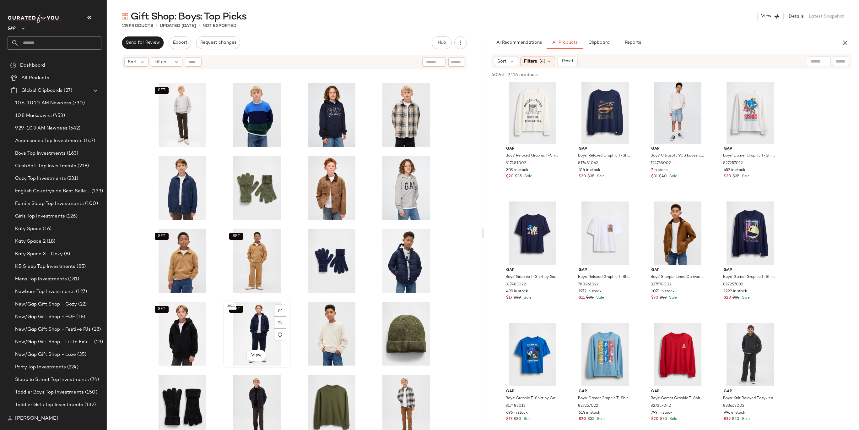
scroll to position [1590, 0]
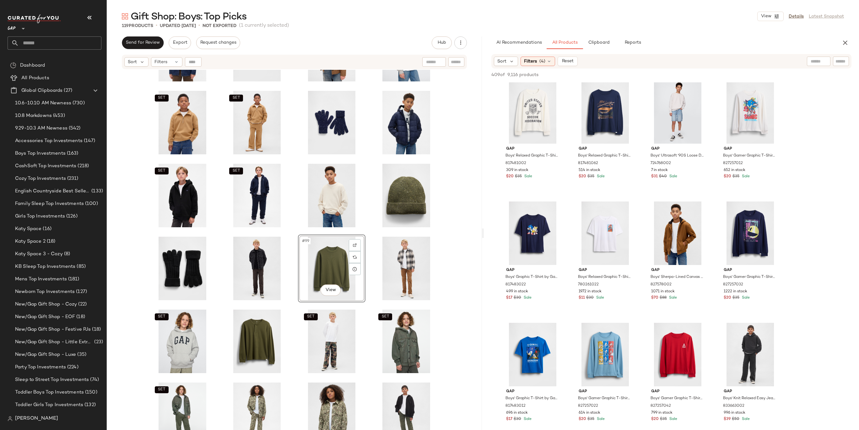
drag, startPoint x: 314, startPoint y: 266, endPoint x: 306, endPoint y: 266, distance: 7.9
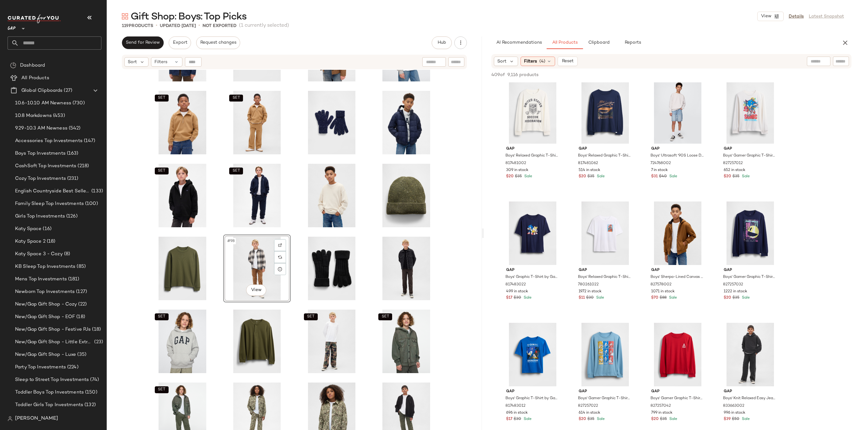
click at [457, 263] on div "SET SET SET SET #98 View SET SET SET SET" at bounding box center [294, 258] width 375 height 376
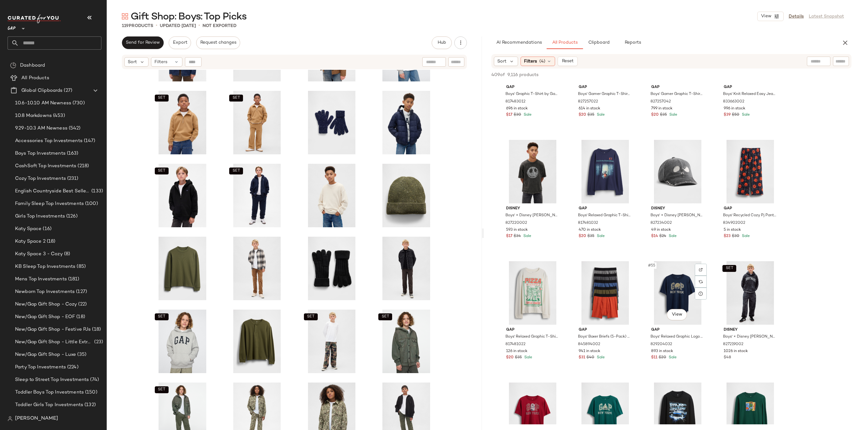
scroll to position [1327, 0]
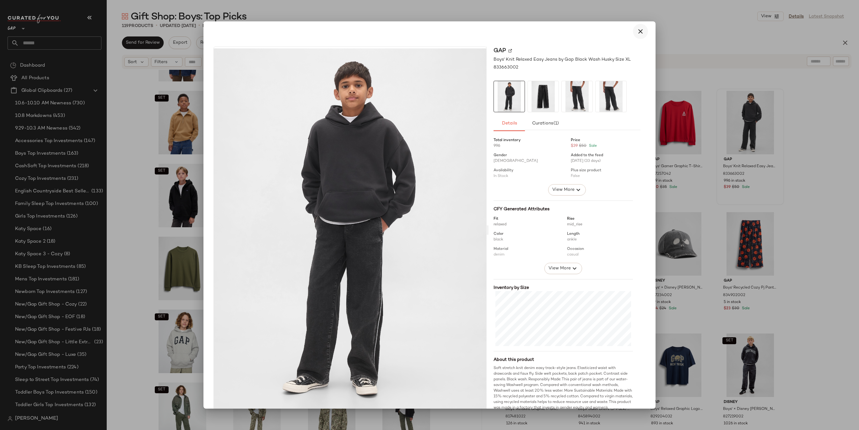
click at [637, 34] on icon "button" at bounding box center [641, 32] width 8 height 8
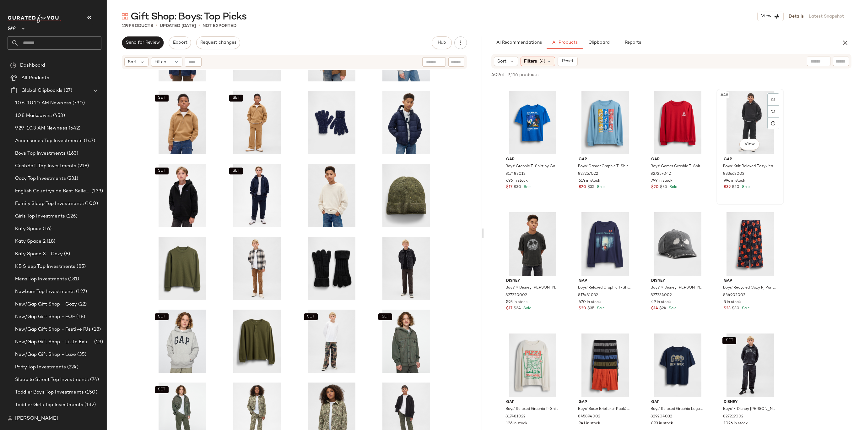
click at [742, 113] on div "#48 View" at bounding box center [750, 122] width 63 height 63
drag, startPoint x: 746, startPoint y: 115, endPoint x: 743, endPoint y: 115, distance: 3.5
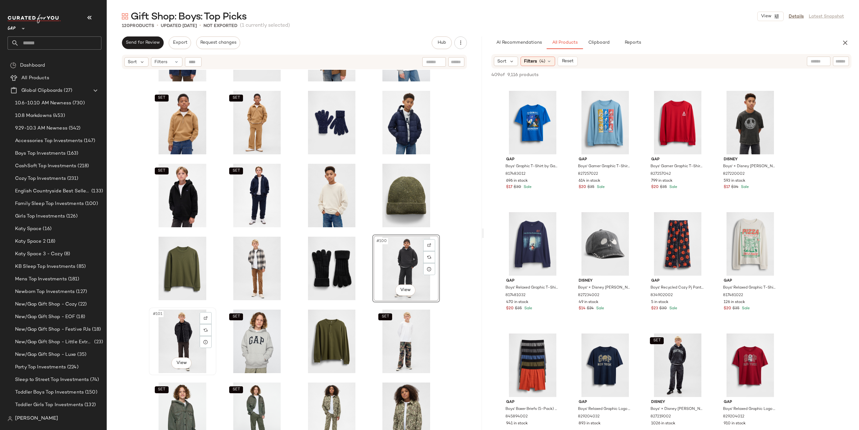
click at [167, 346] on div "#101 View" at bounding box center [182, 340] width 63 height 63
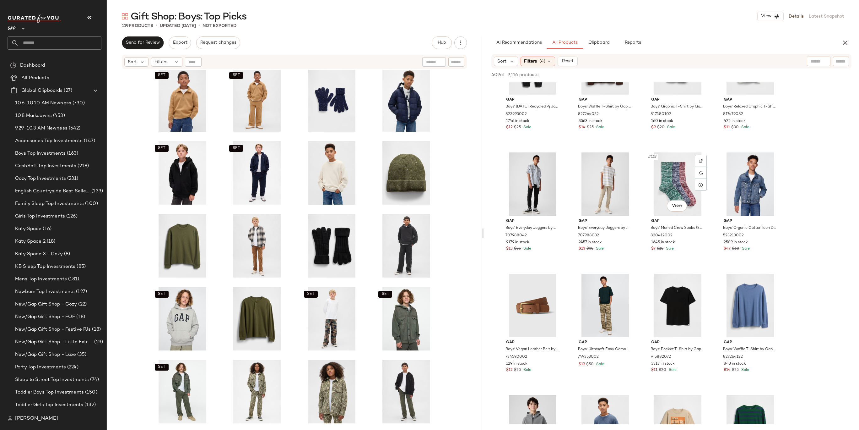
scroll to position [3539, 0]
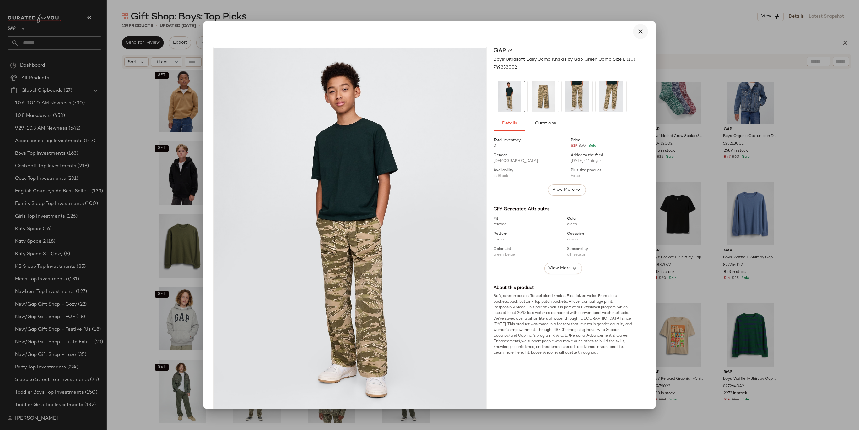
click at [637, 35] on icon "button" at bounding box center [641, 32] width 8 height 8
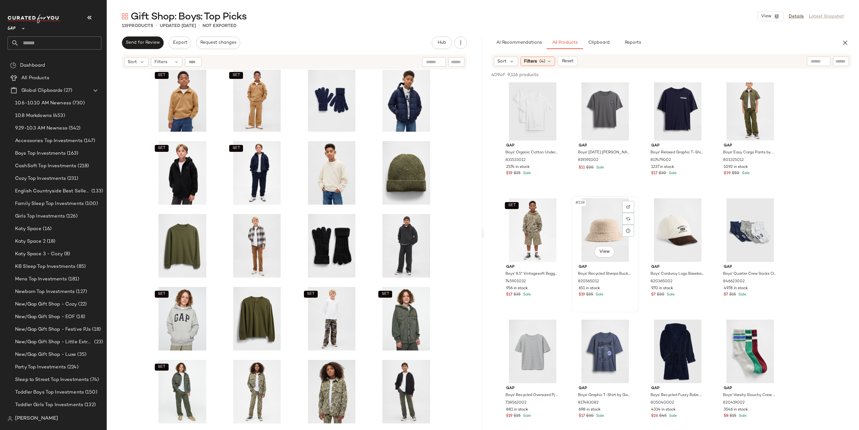
scroll to position [4087, 0]
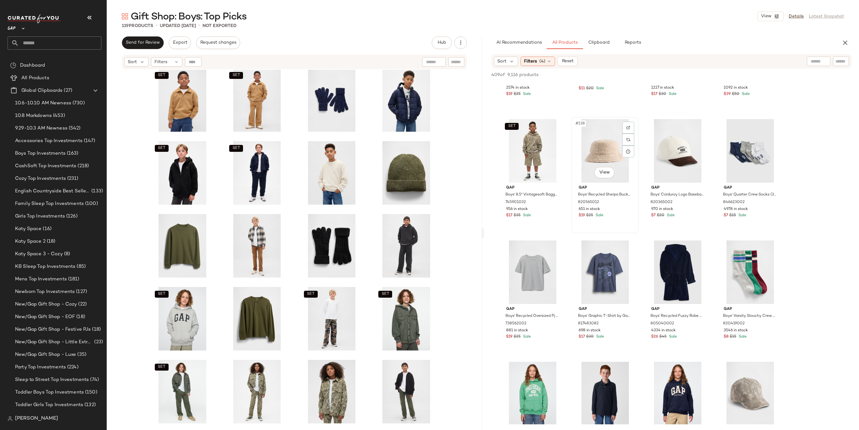
click at [586, 125] on span "#138" at bounding box center [580, 123] width 11 height 6
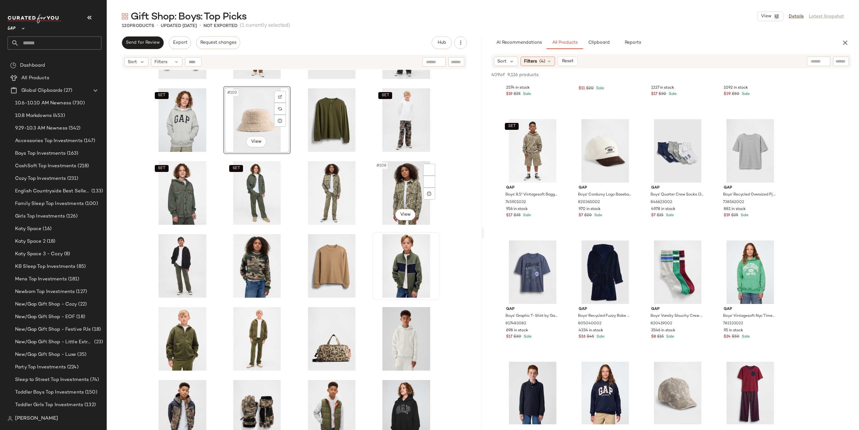
scroll to position [1756, 0]
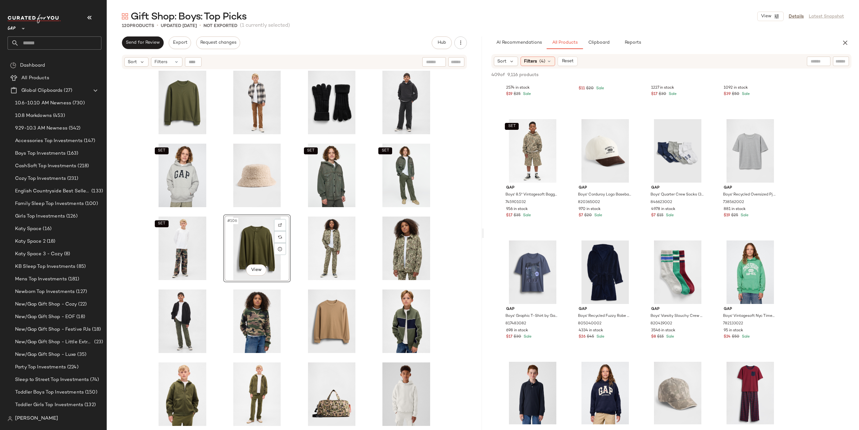
click at [443, 218] on div "SET SET SET SET #106 View" at bounding box center [294, 258] width 375 height 376
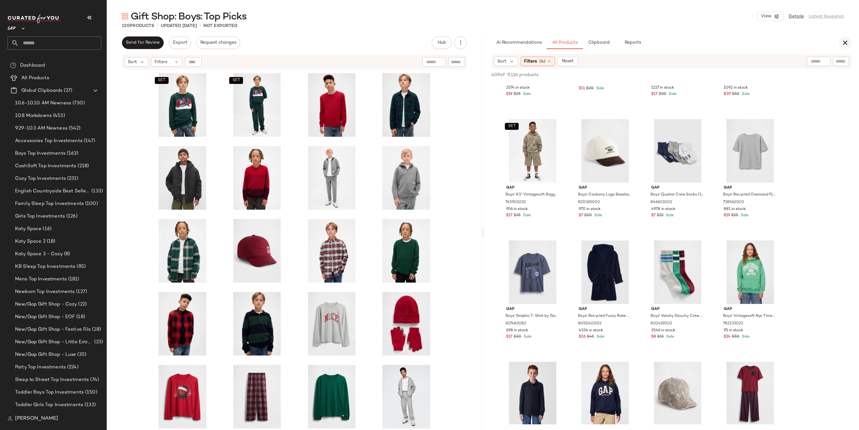
click at [848, 46] on icon "button" at bounding box center [846, 43] width 8 height 8
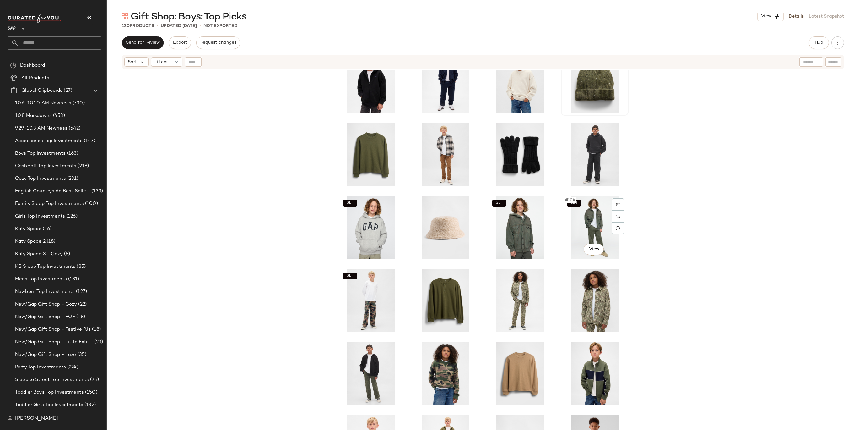
scroll to position [1811, 0]
